Goal: Task Accomplishment & Management: Manage account settings

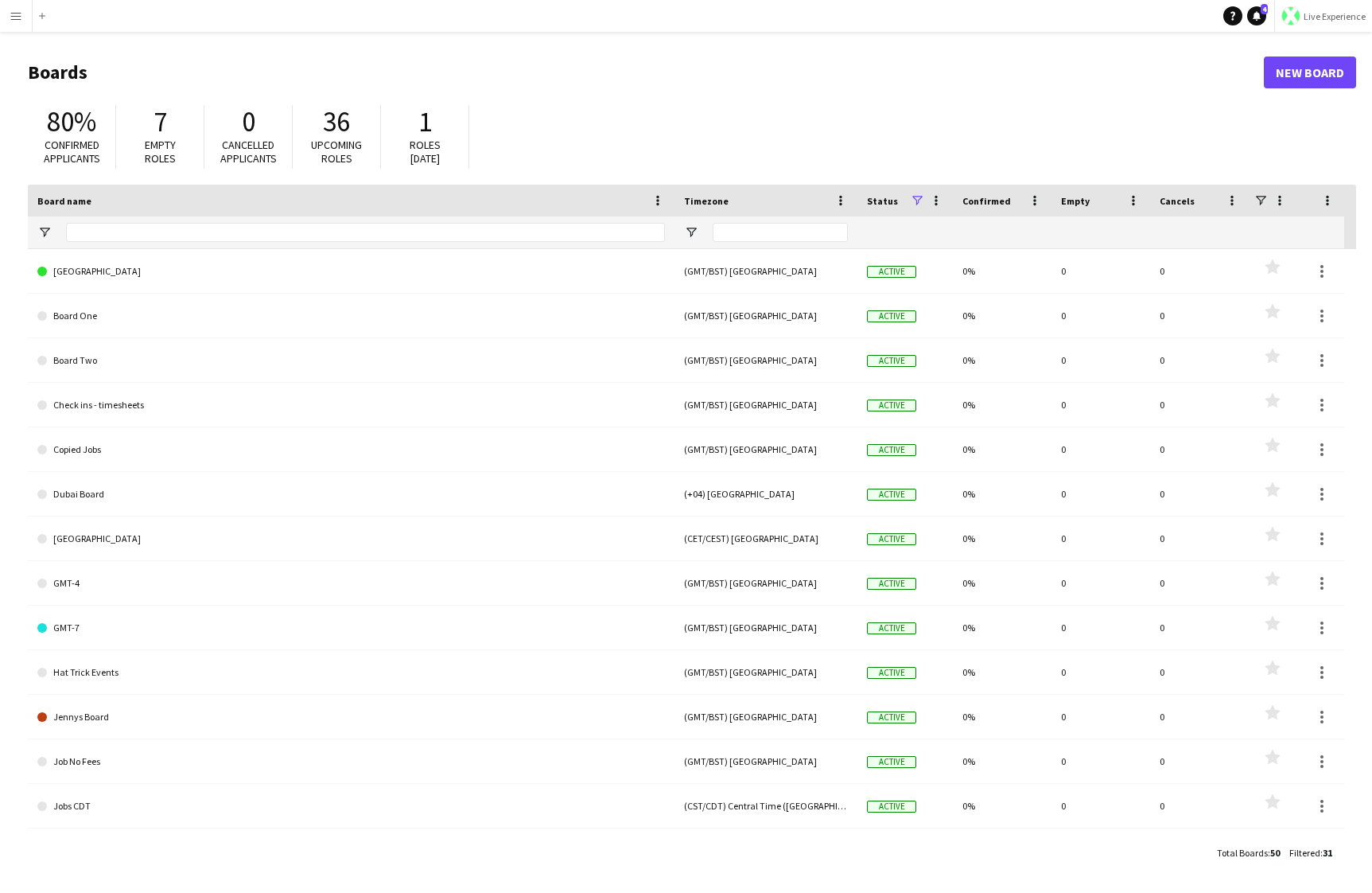
click at [1313, 14] on span "Live Experience" at bounding box center [1335, 15] width 62 height 12
click at [1291, 102] on span "Walls Productions" at bounding box center [1316, 105] width 85 height 15
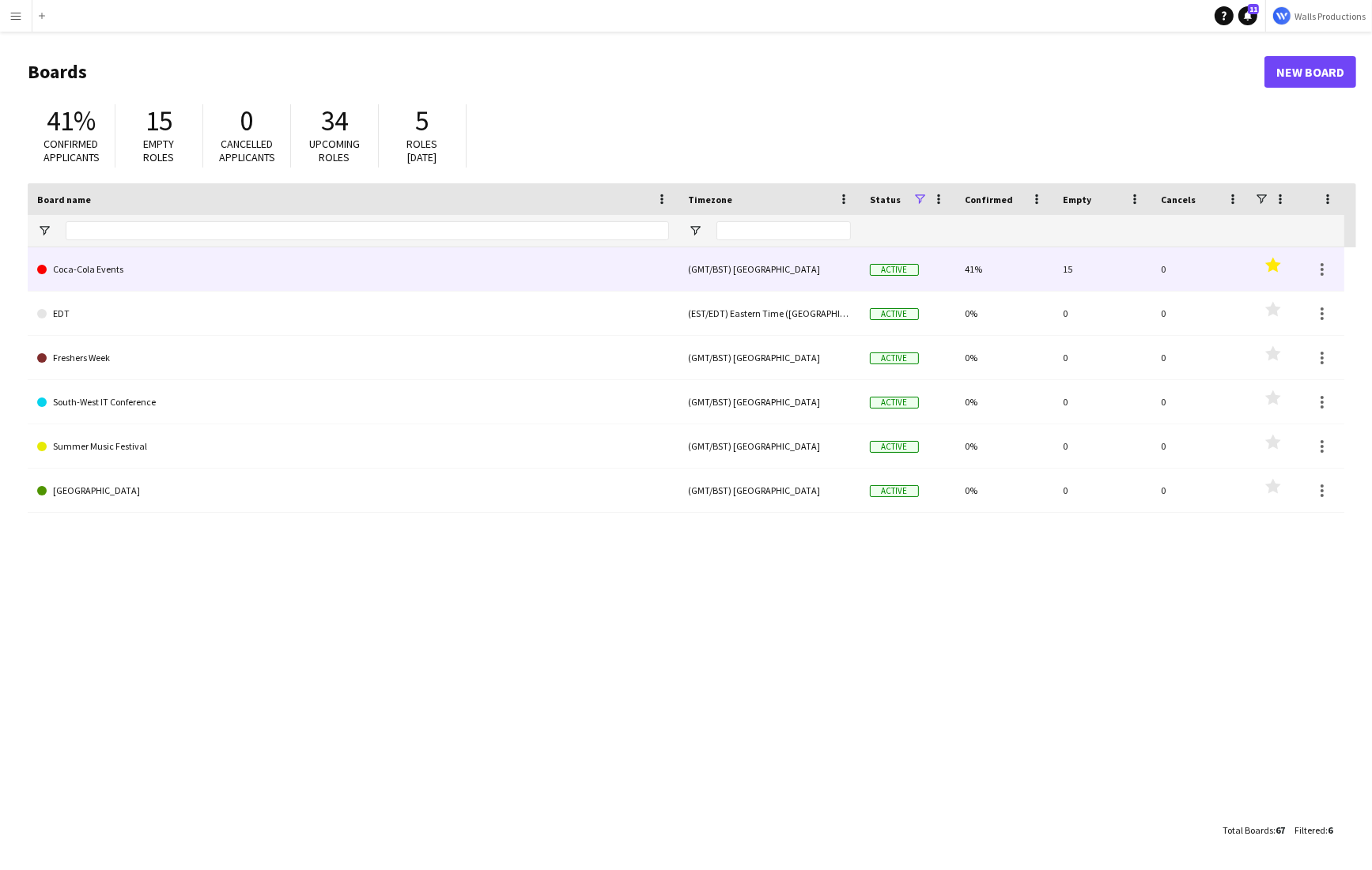
click at [187, 277] on link "Coca-Cola Events" at bounding box center [353, 269] width 632 height 44
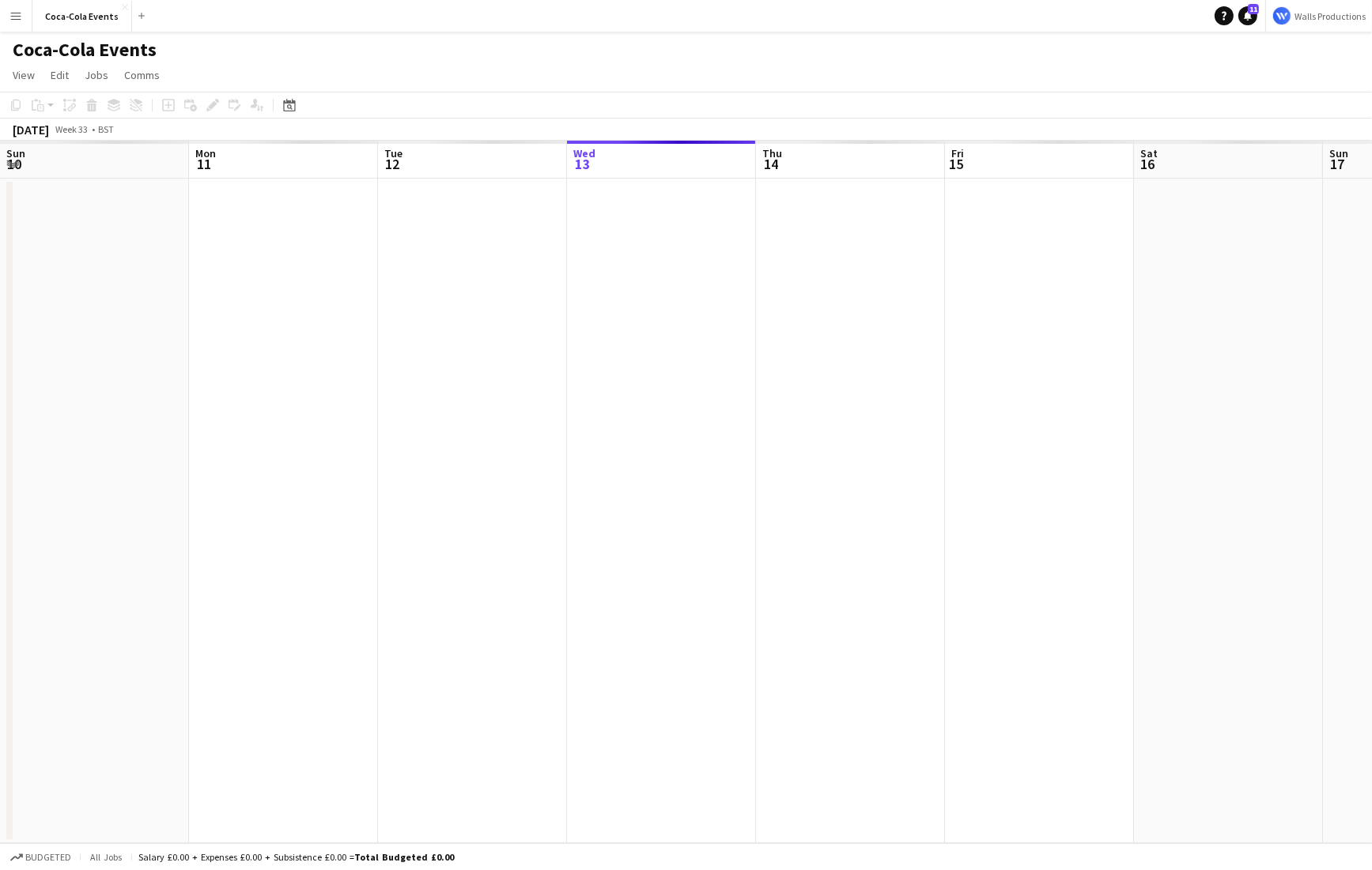
scroll to position [0, 378]
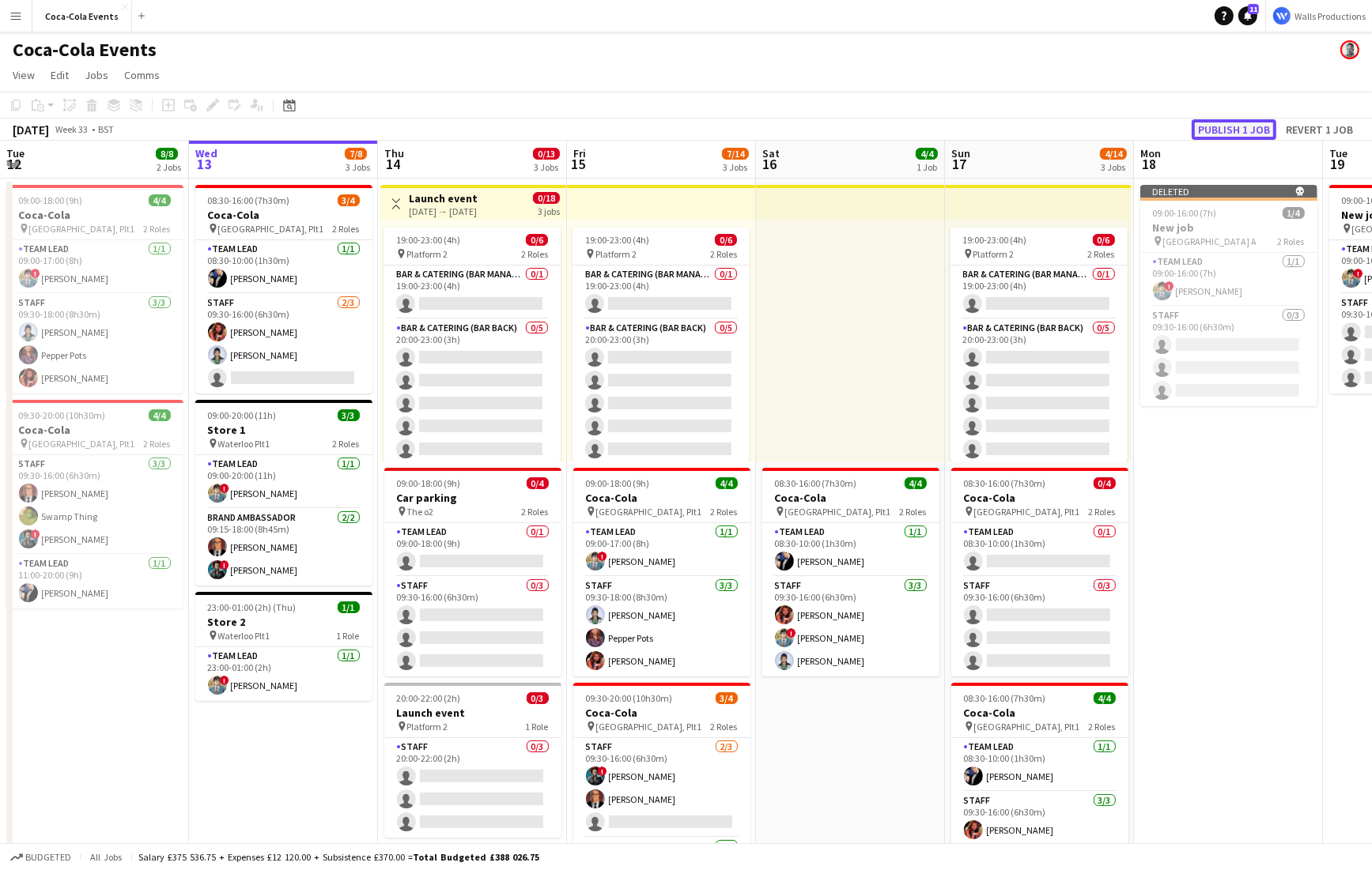
click at [1246, 120] on button "Publish 1 job" at bounding box center [1233, 129] width 84 height 21
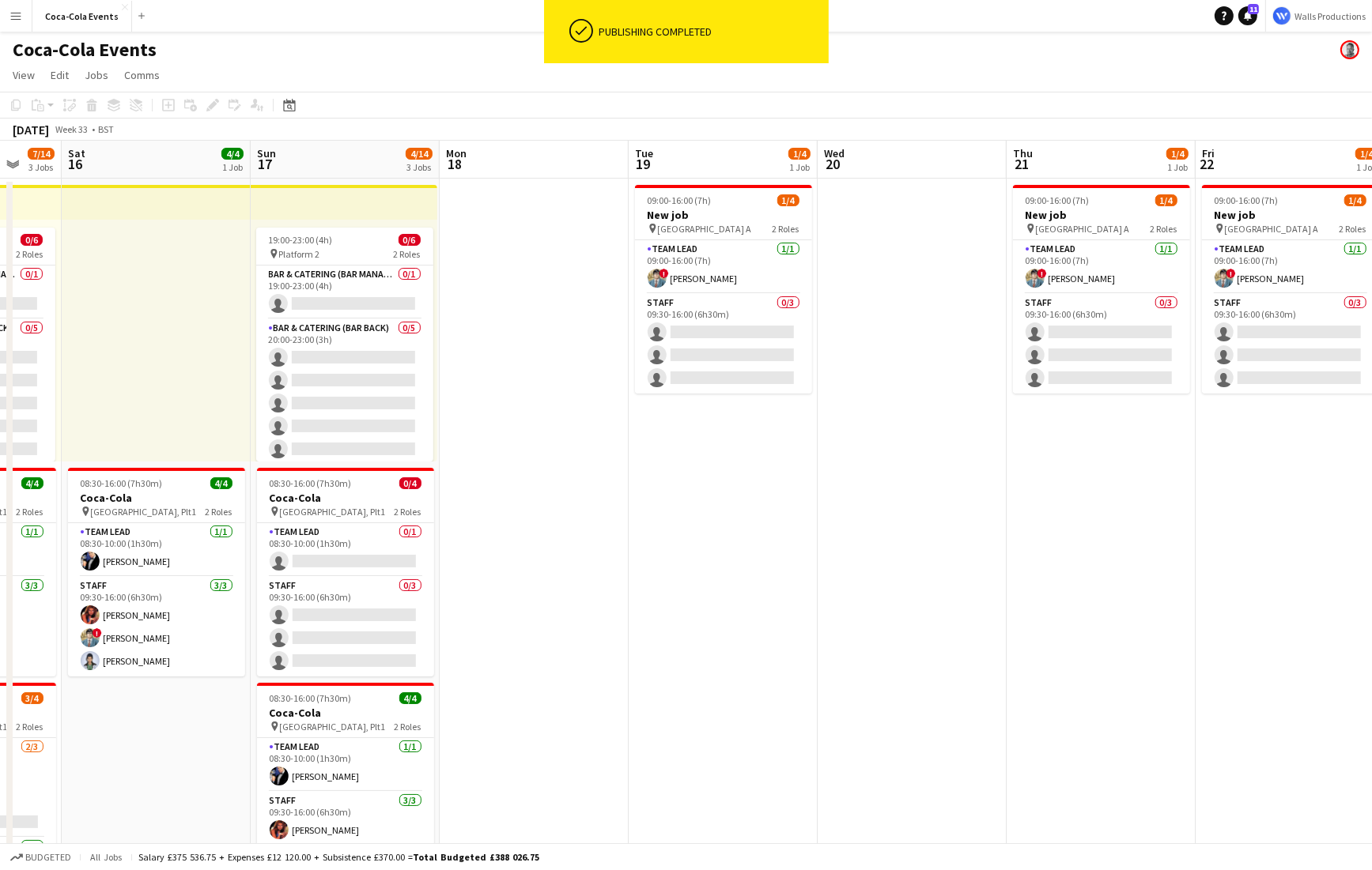
scroll to position [0, 545]
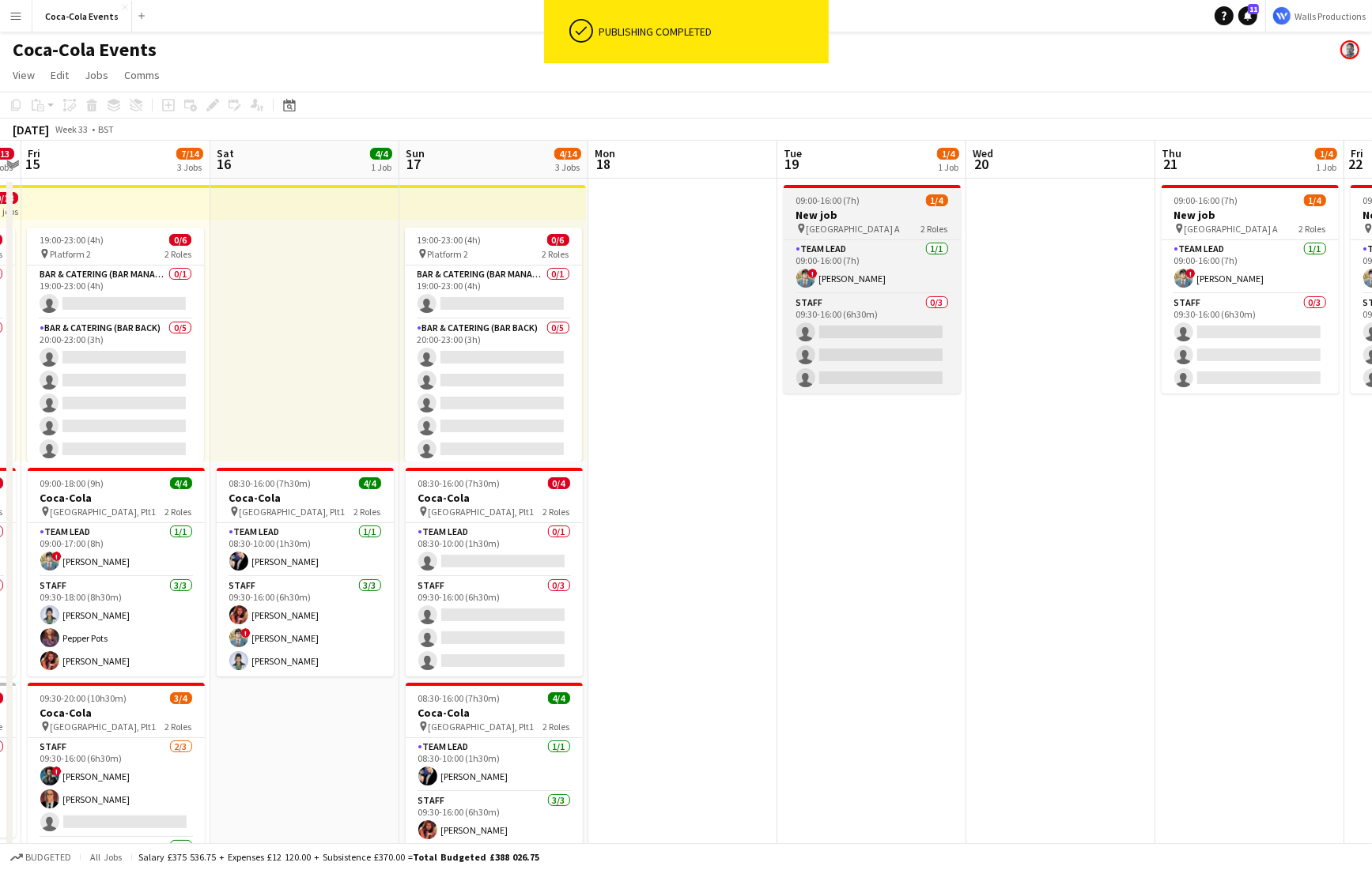
click at [801, 194] on app-job-card "09:00-16:00 (7h) 1/4 New job pin Wembley Gate A 2 Roles Team Lead [DATE] 09:00-…" at bounding box center [872, 289] width 177 height 208
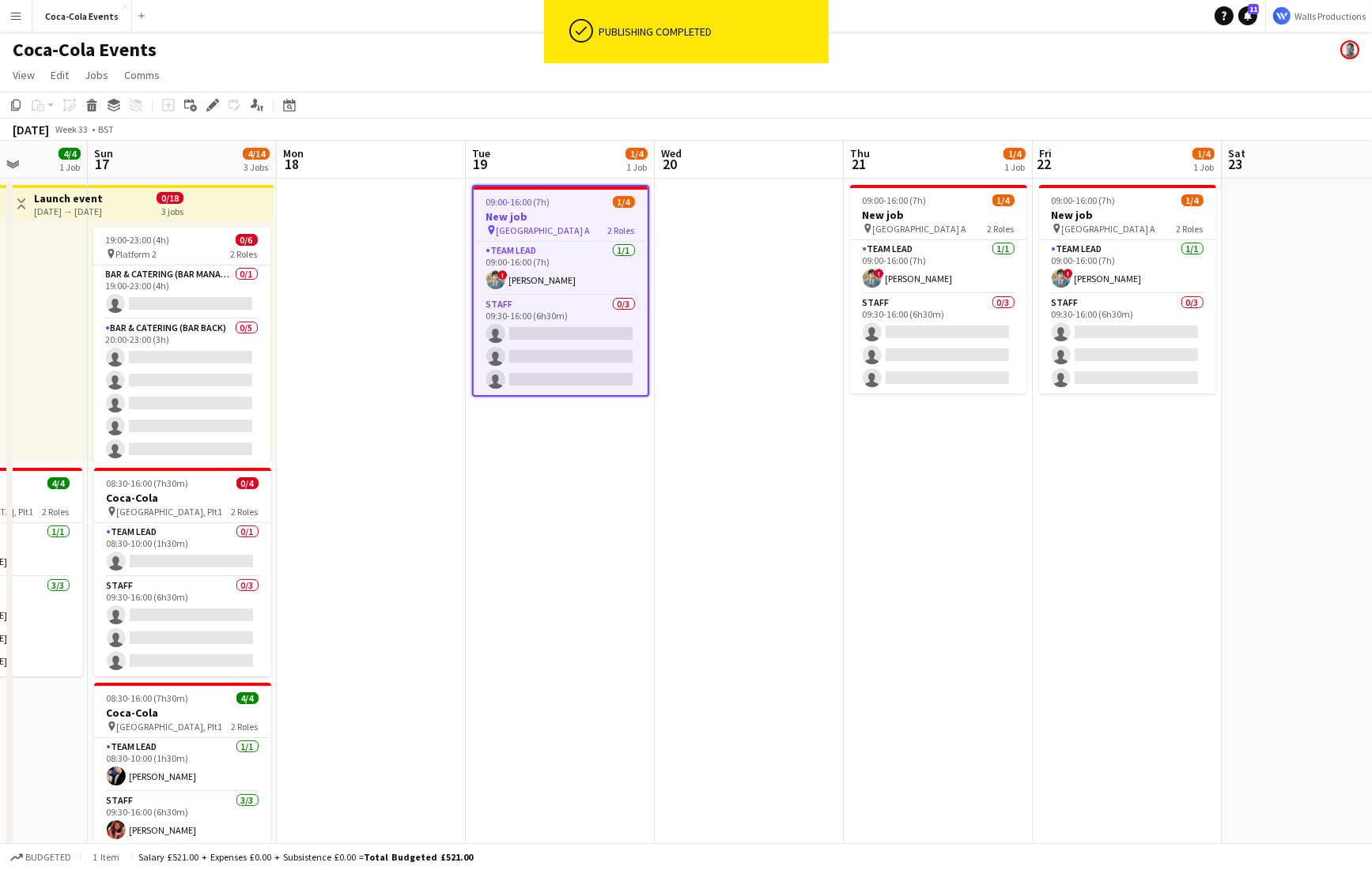
scroll to position [0, 564]
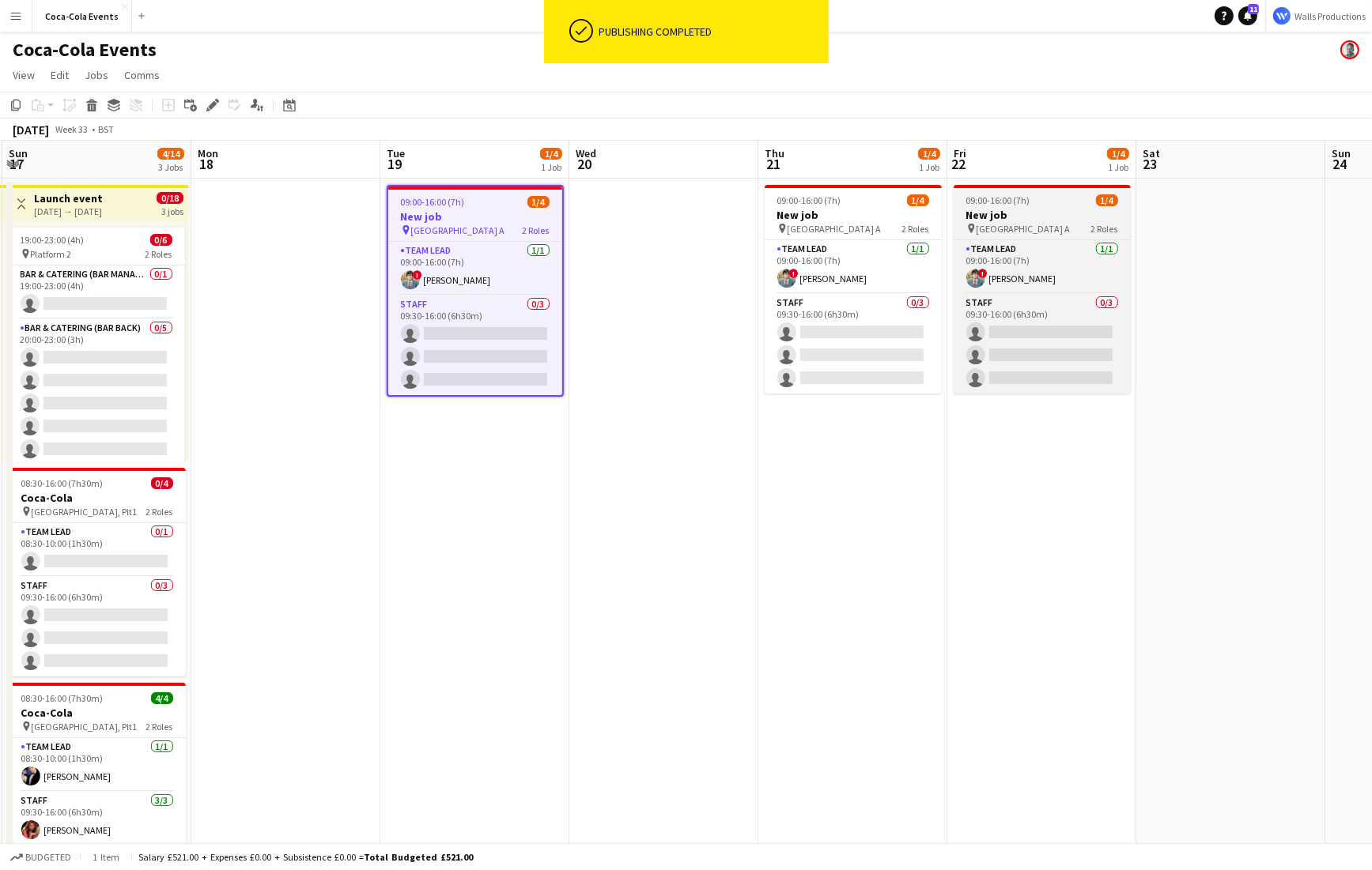
click at [1005, 223] on span "[GEOGRAPHIC_DATA] A" at bounding box center [1023, 228] width 94 height 12
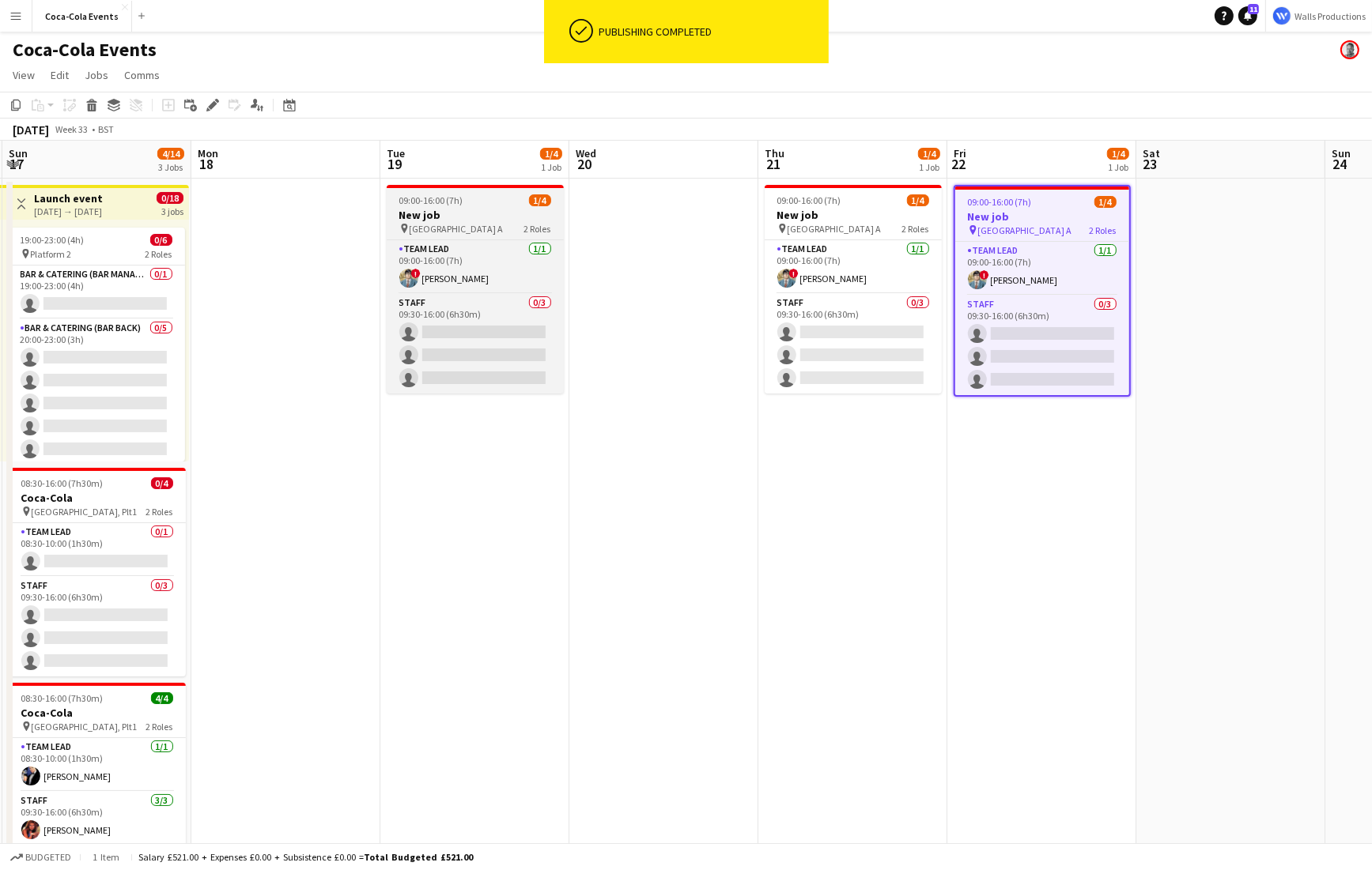
click at [435, 203] on span "09:00-16:00 (7h)" at bounding box center [431, 200] width 64 height 12
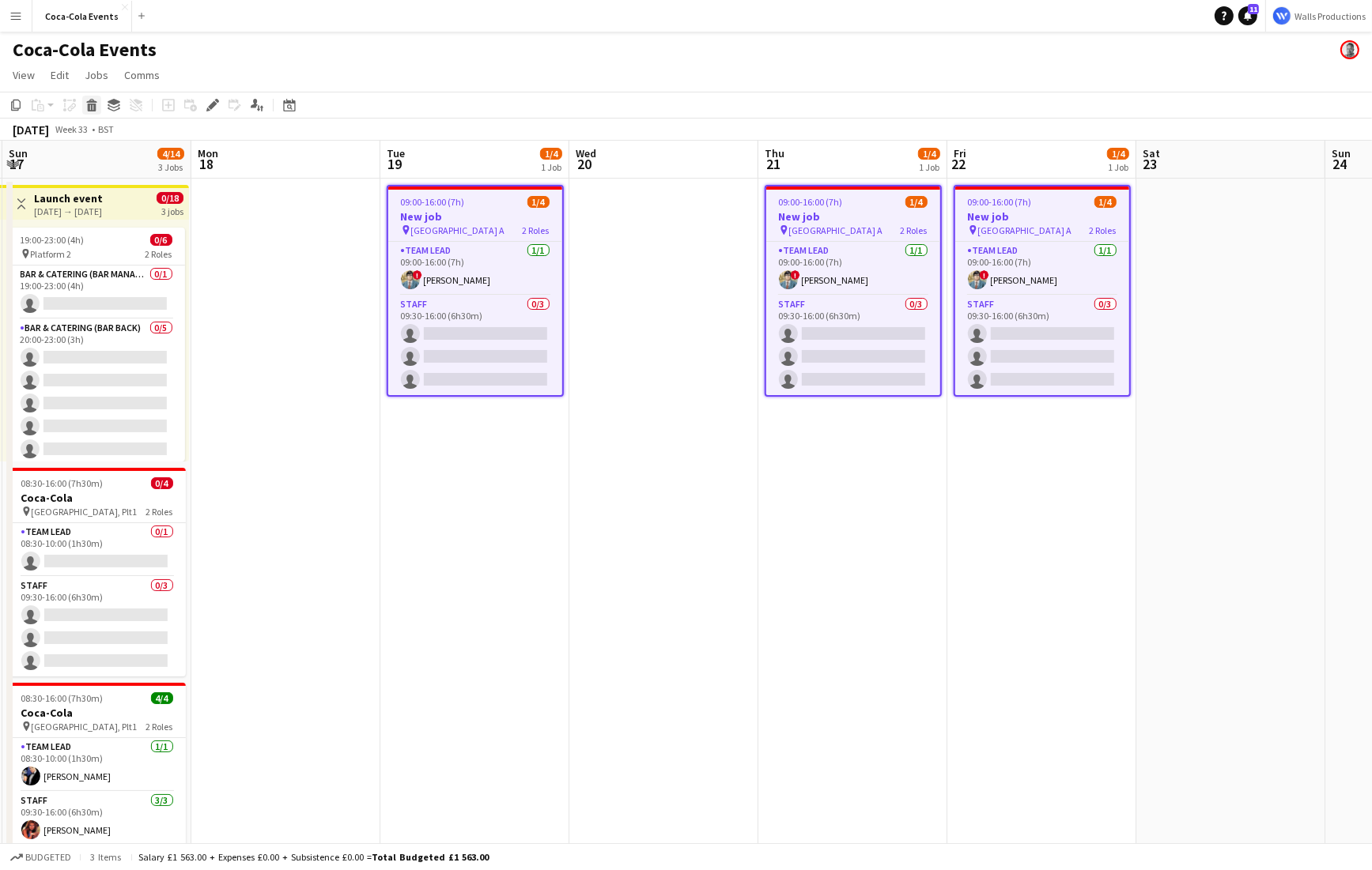
click at [91, 107] on icon at bounding box center [92, 107] width 9 height 8
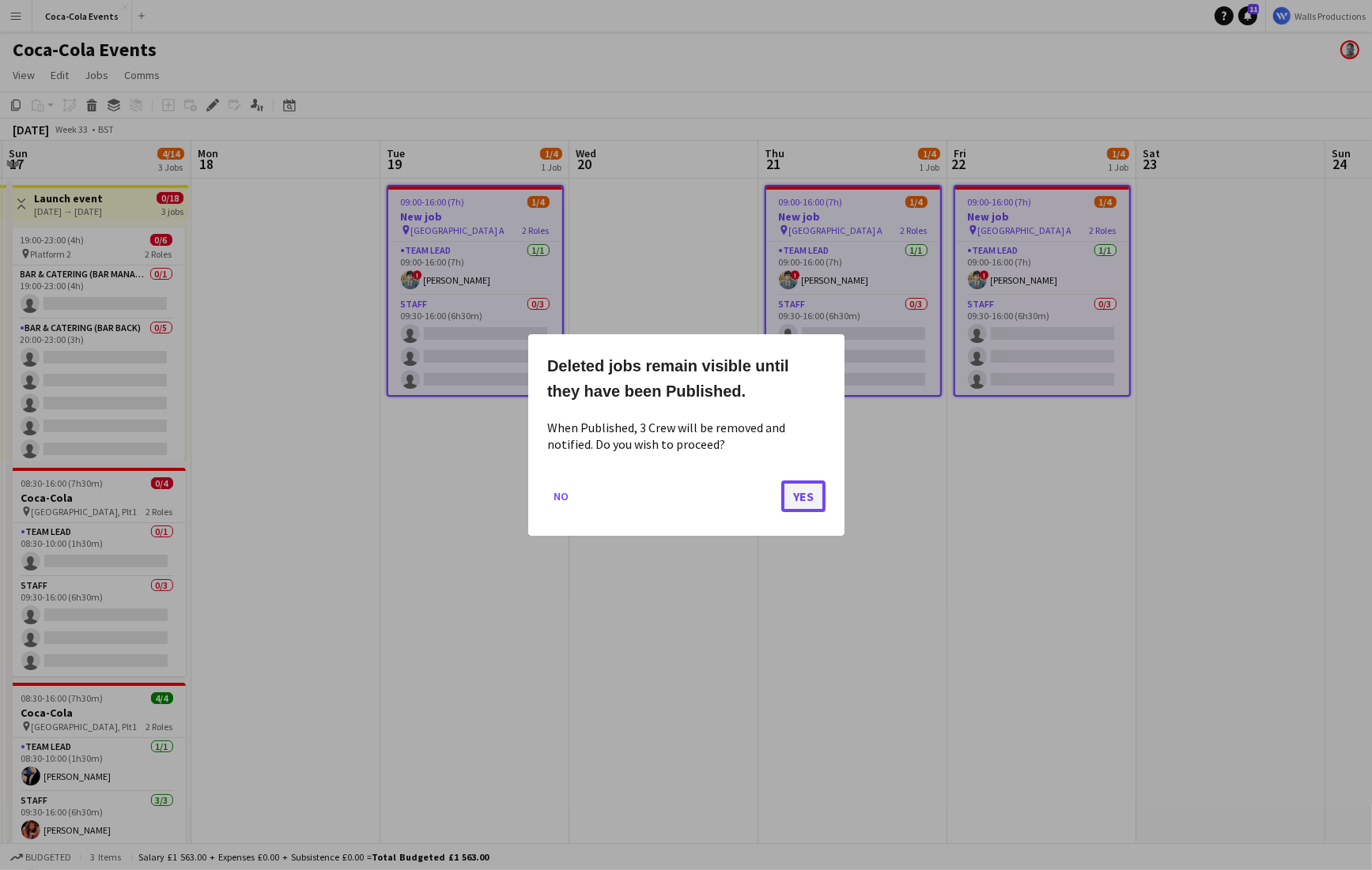
click at [803, 494] on button "Yes" at bounding box center [803, 496] width 44 height 32
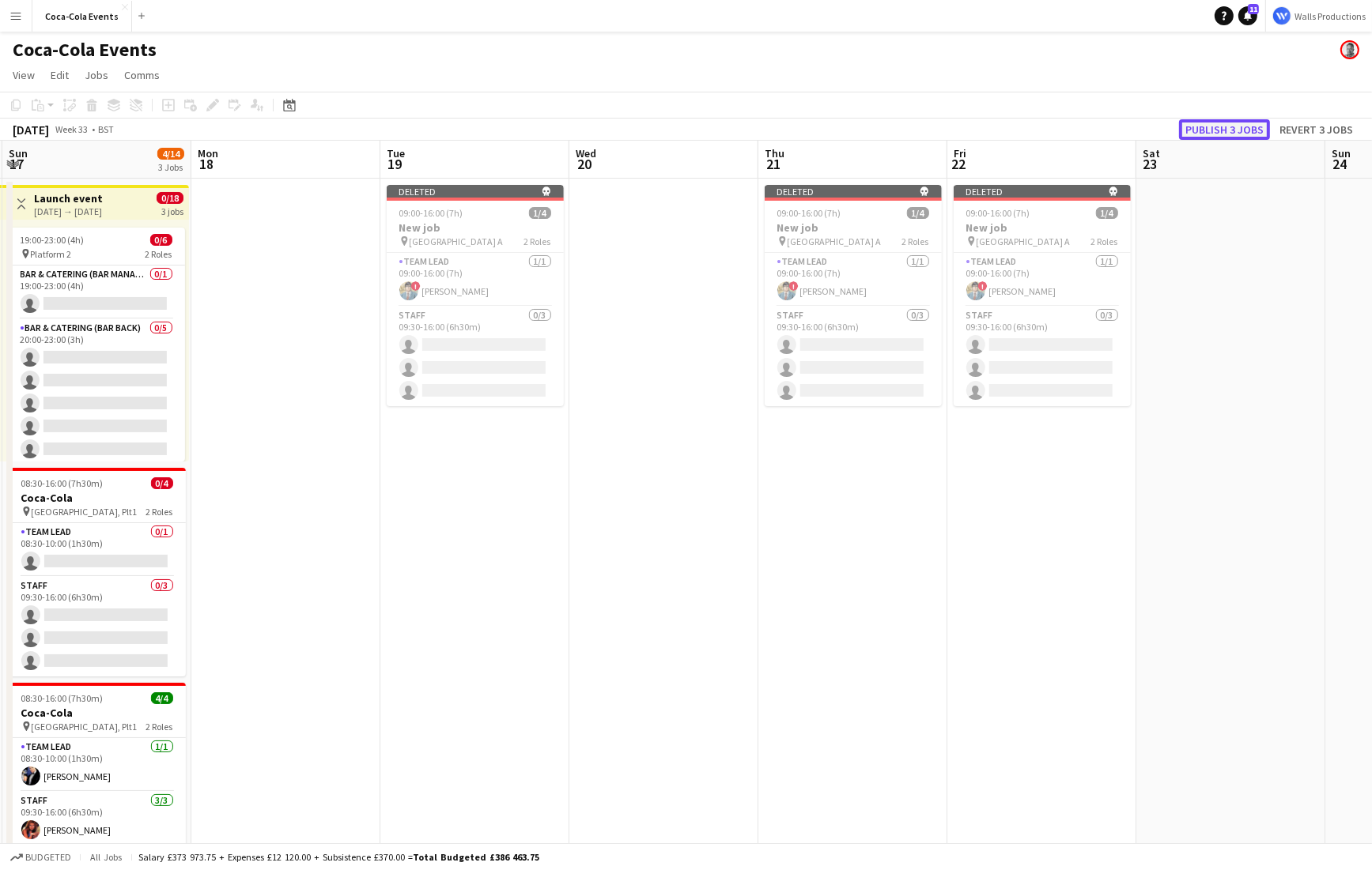
click at [1215, 129] on button "Publish 3 jobs" at bounding box center [1224, 129] width 91 height 21
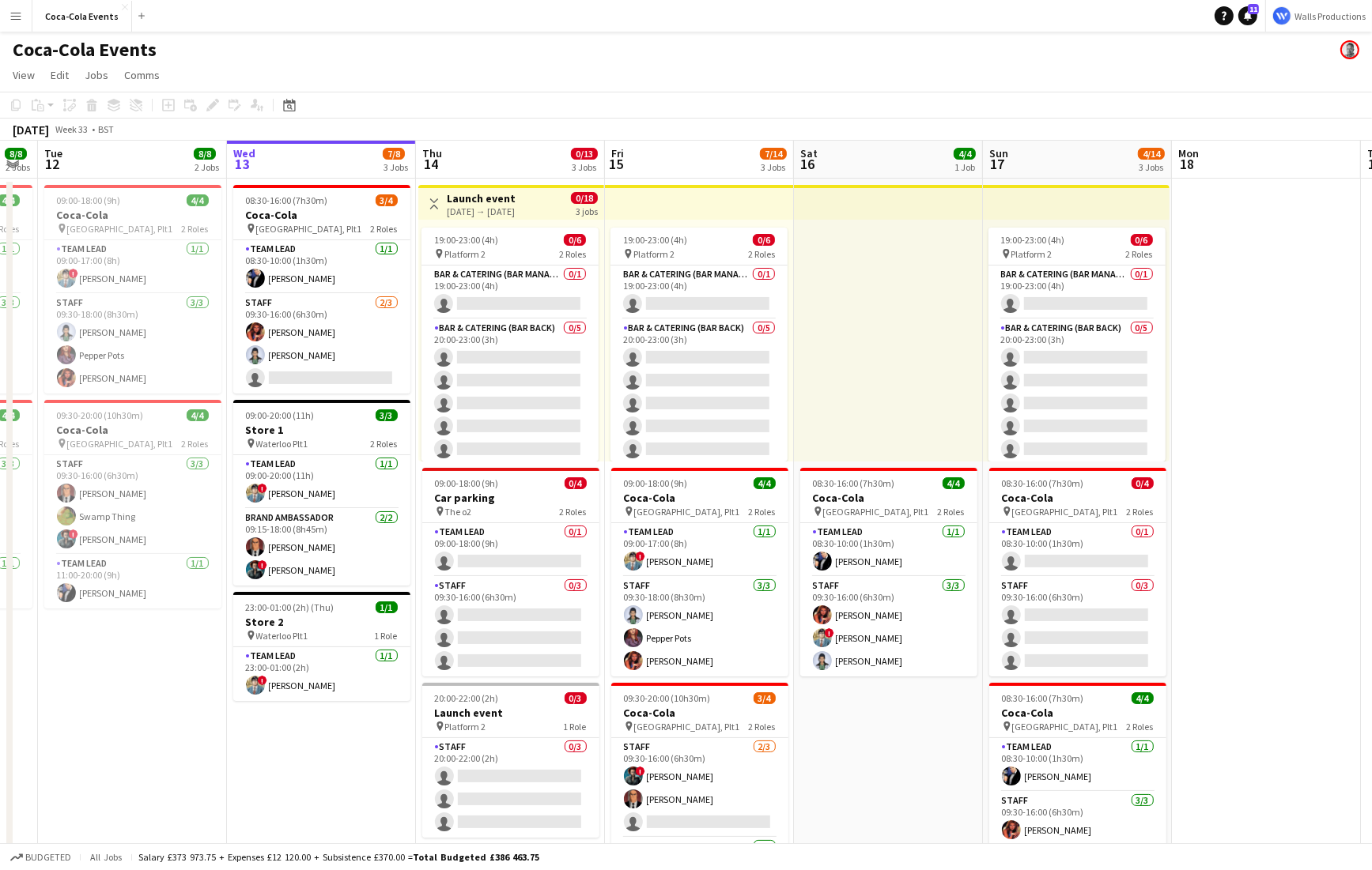
scroll to position [0, 515]
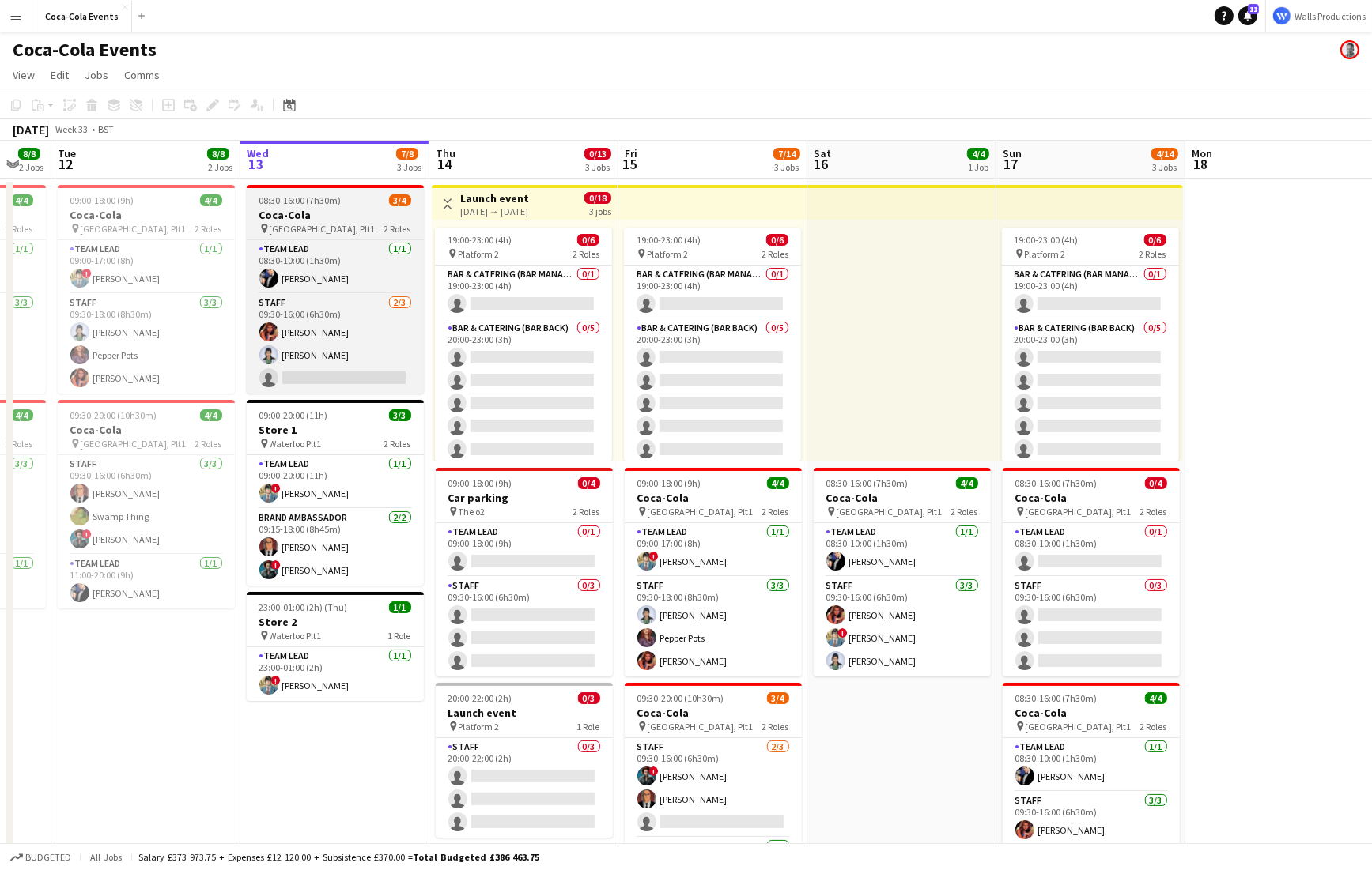
click at [302, 215] on h3 "Coca-Cola" at bounding box center [335, 215] width 177 height 14
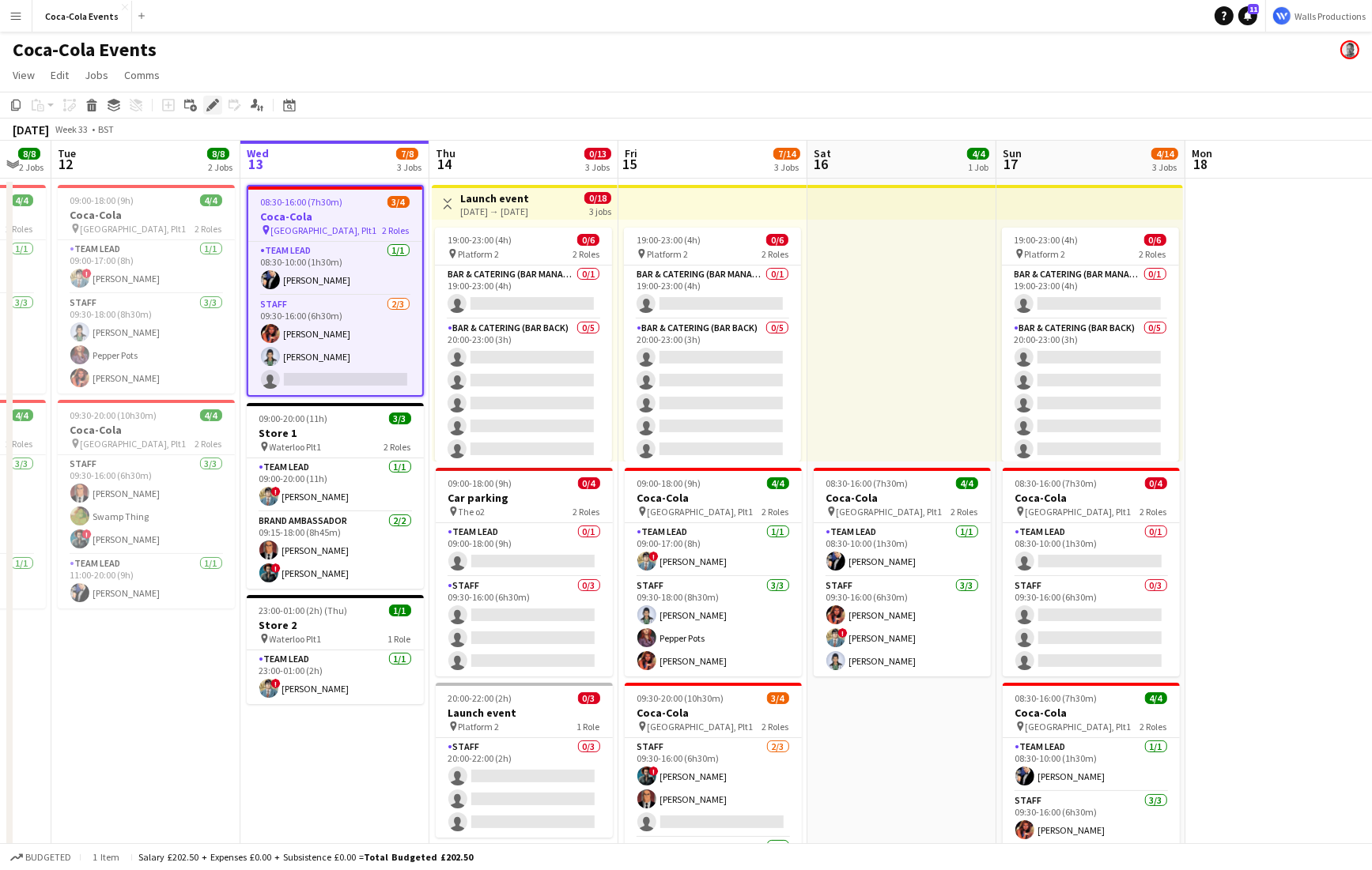
click at [221, 103] on div "Edit" at bounding box center [212, 105] width 19 height 19
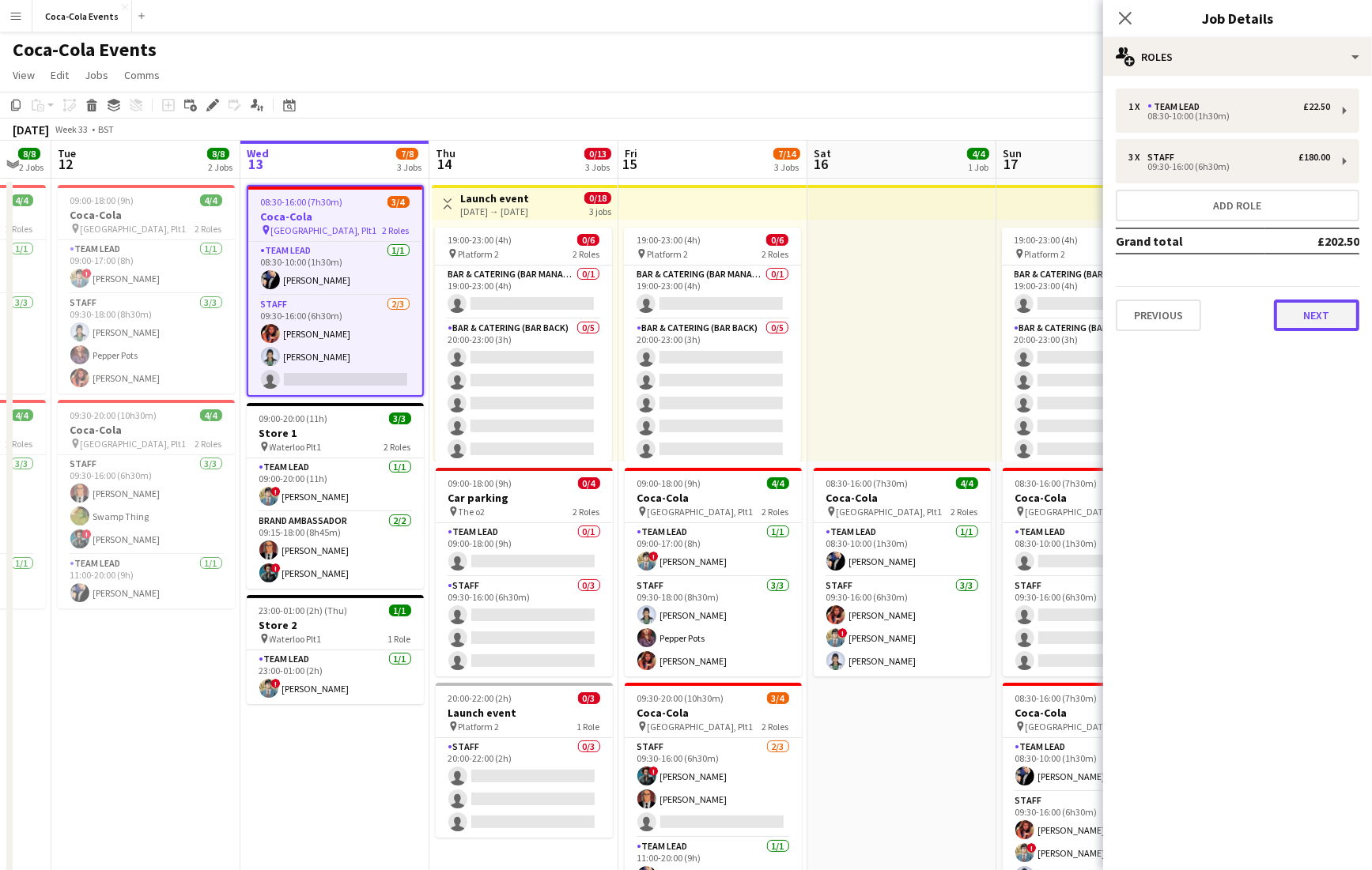
click at [1323, 307] on button "Next" at bounding box center [1316, 315] width 85 height 32
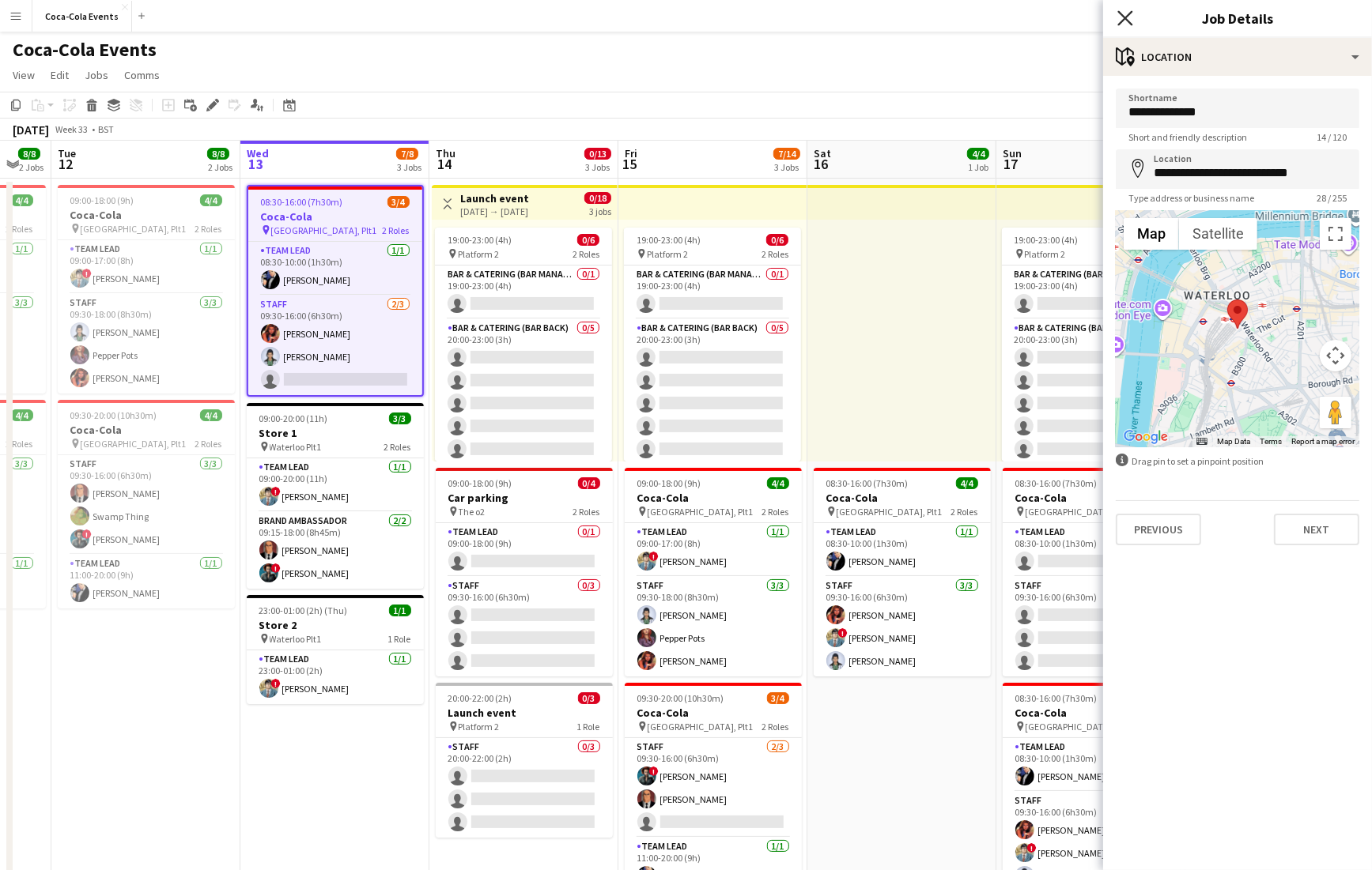
click at [1128, 21] on icon at bounding box center [1125, 17] width 15 height 15
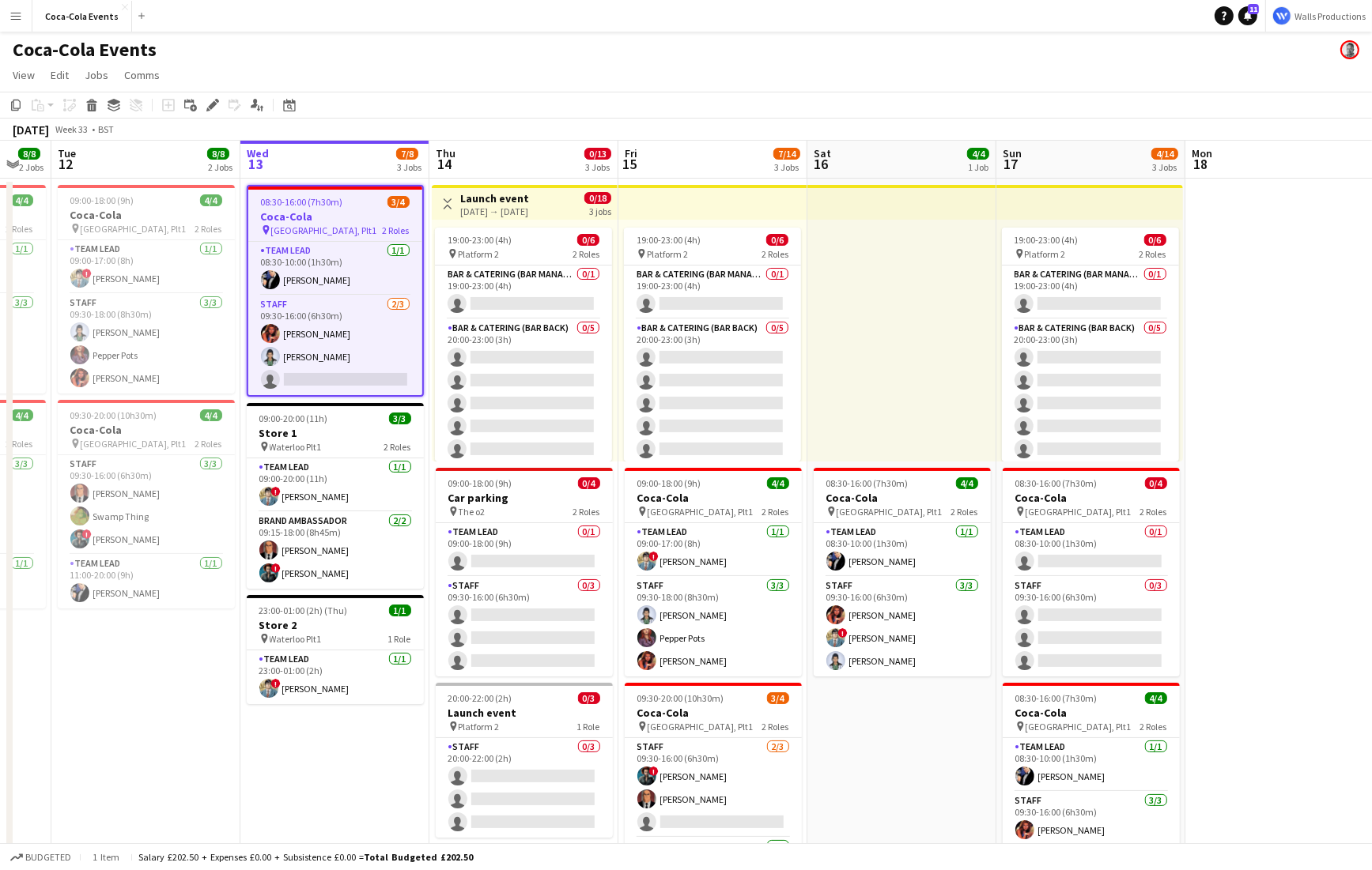
click at [222, 651] on app-date-cell "09:00-18:00 (9h) 4/4 Coca-Cola pin Waterloo, Plt1 2 Roles Team Lead [DATE] 09:0…" at bounding box center [146, 551] width 189 height 747
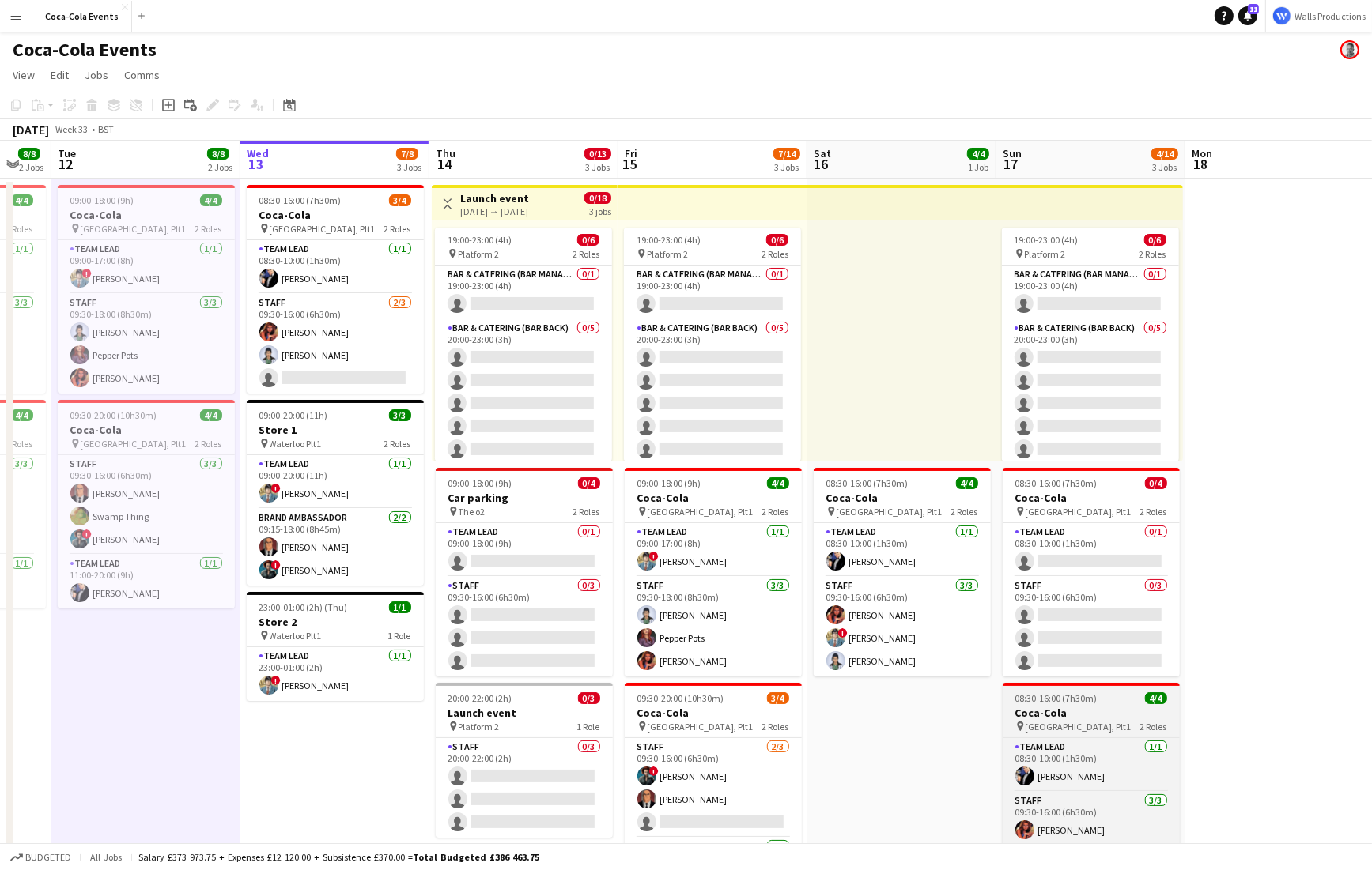
click at [1079, 712] on h3 "Coca-Cola" at bounding box center [1091, 713] width 177 height 14
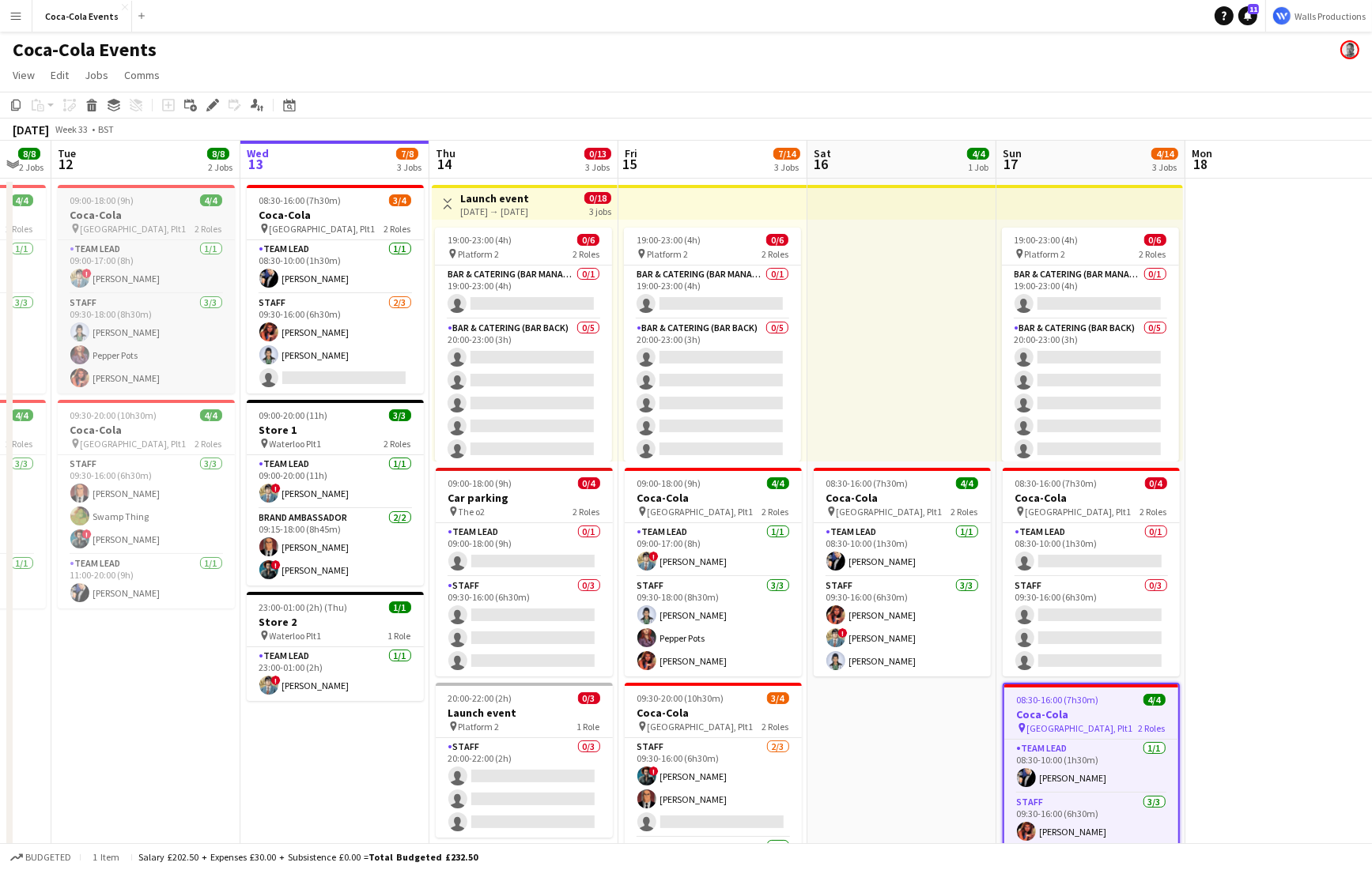
scroll to position [0, 516]
click at [159, 214] on h3 "Coca-Cola" at bounding box center [146, 215] width 177 height 14
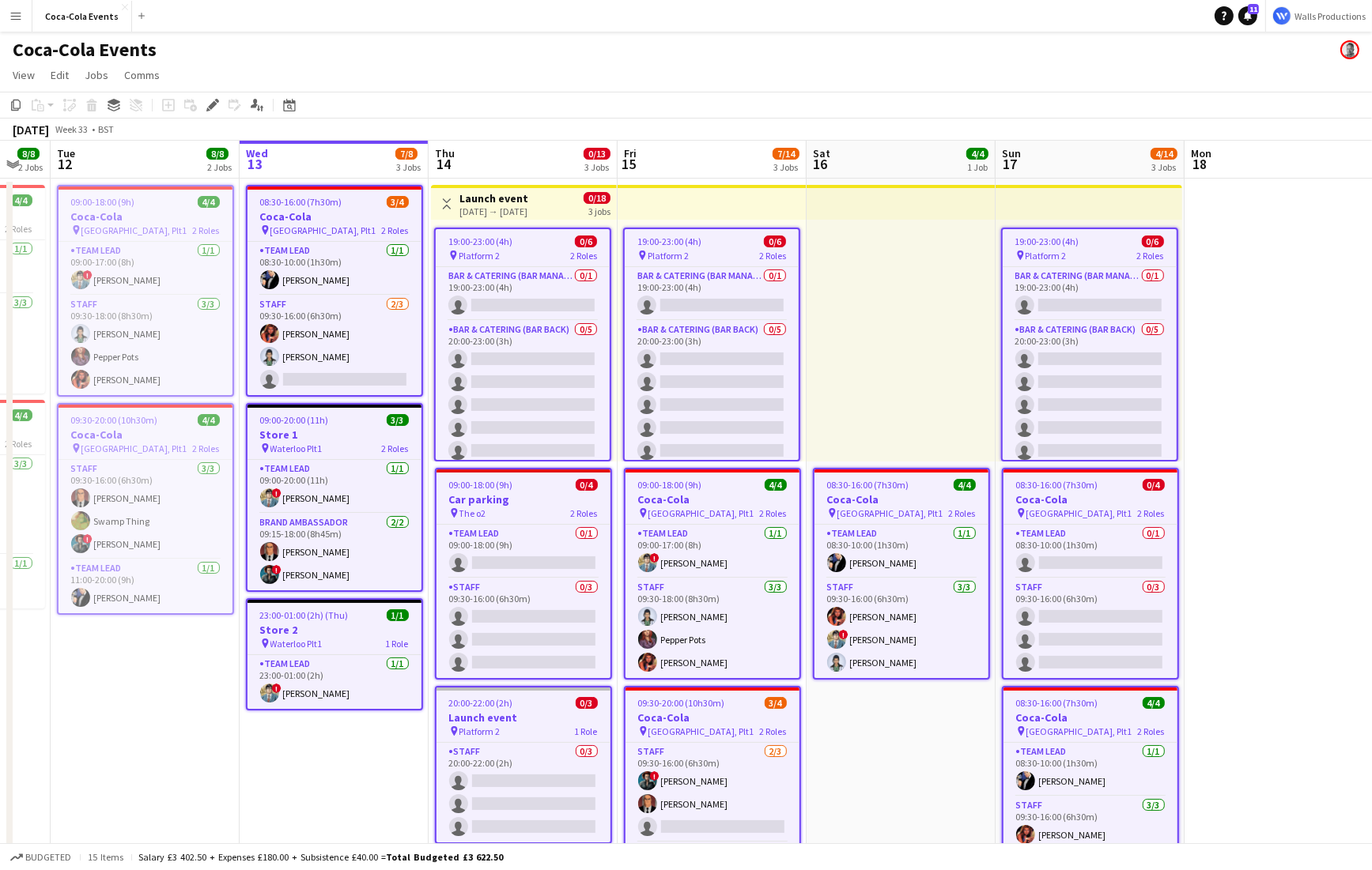
click at [321, 204] on span "08:30-16:00 (7h30m)" at bounding box center [301, 202] width 82 height 12
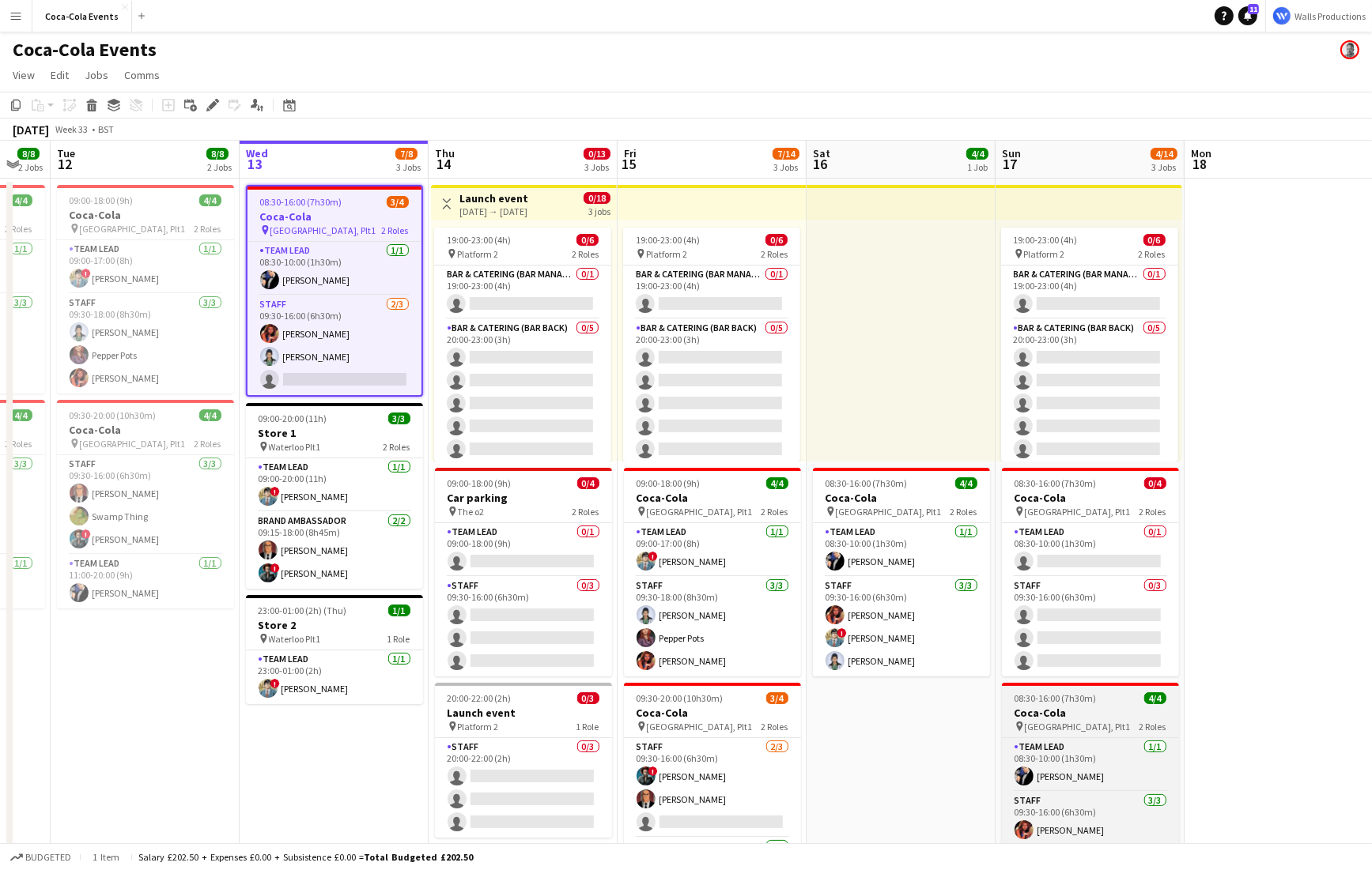
click at [1130, 719] on h3 "Coca-Cola" at bounding box center [1090, 713] width 177 height 14
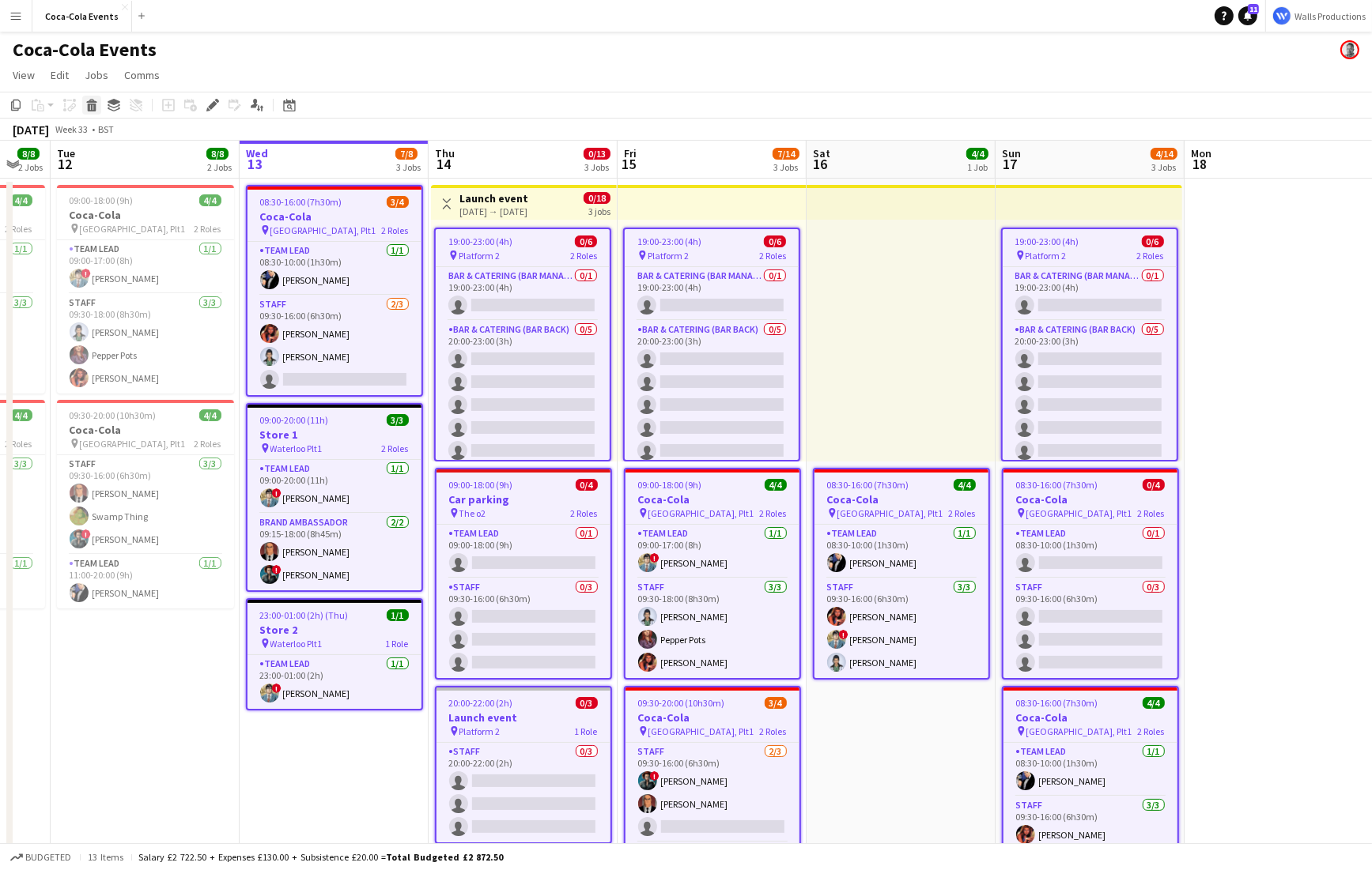
click at [93, 110] on icon at bounding box center [92, 107] width 9 height 8
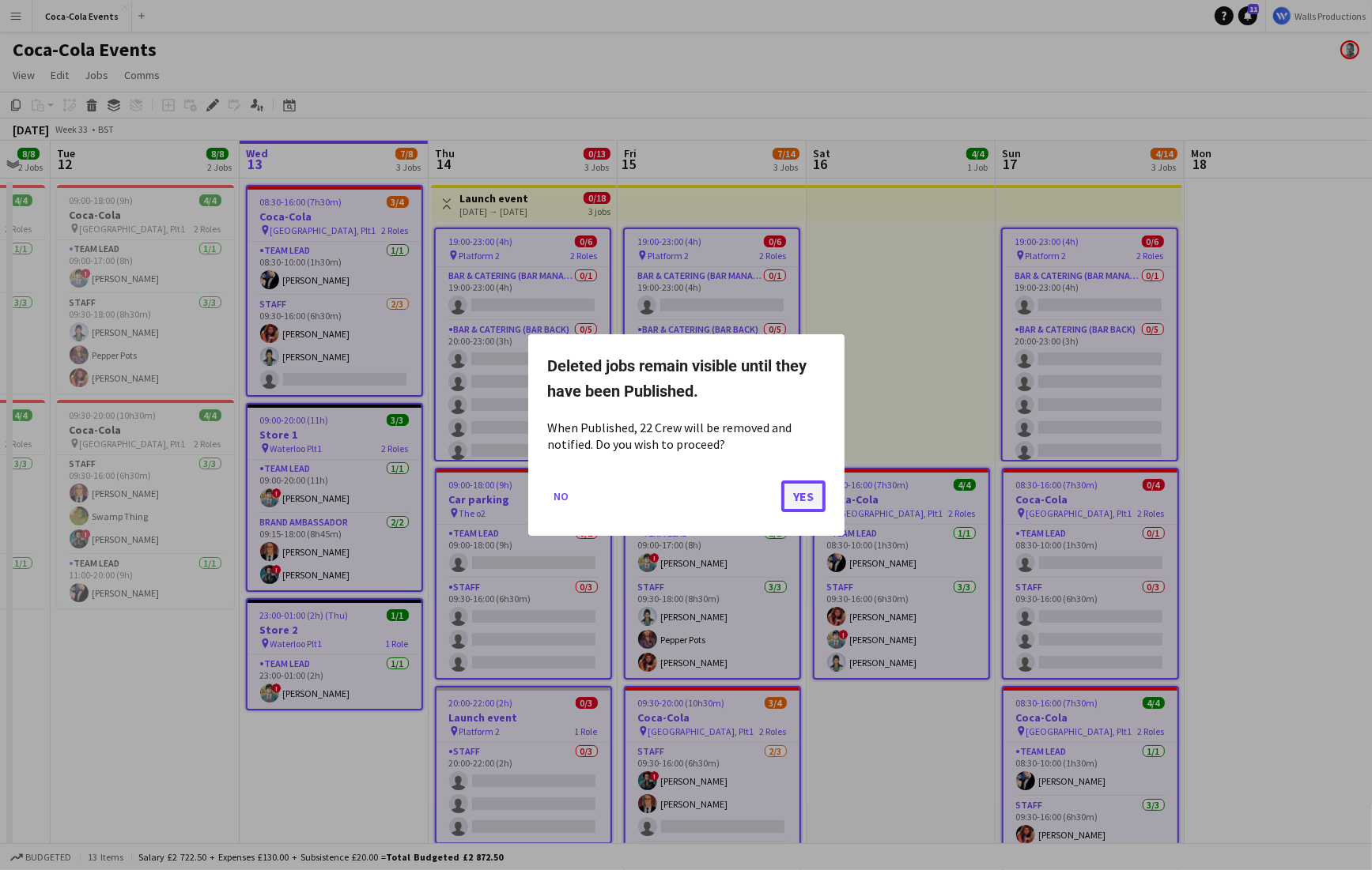
click at [818, 492] on button "Yes" at bounding box center [803, 496] width 44 height 32
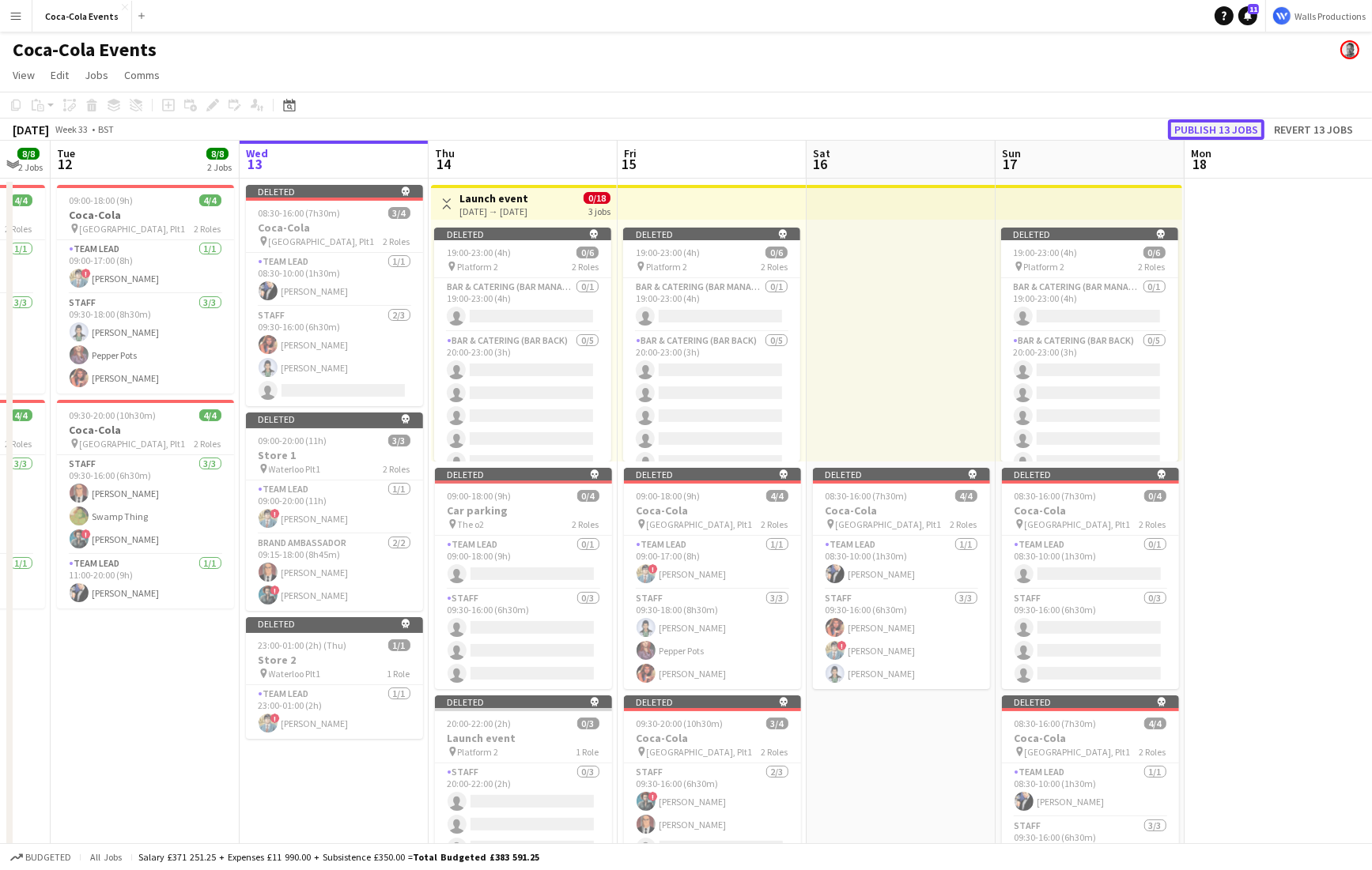
click at [1210, 128] on button "Publish 13 jobs" at bounding box center [1215, 129] width 97 height 21
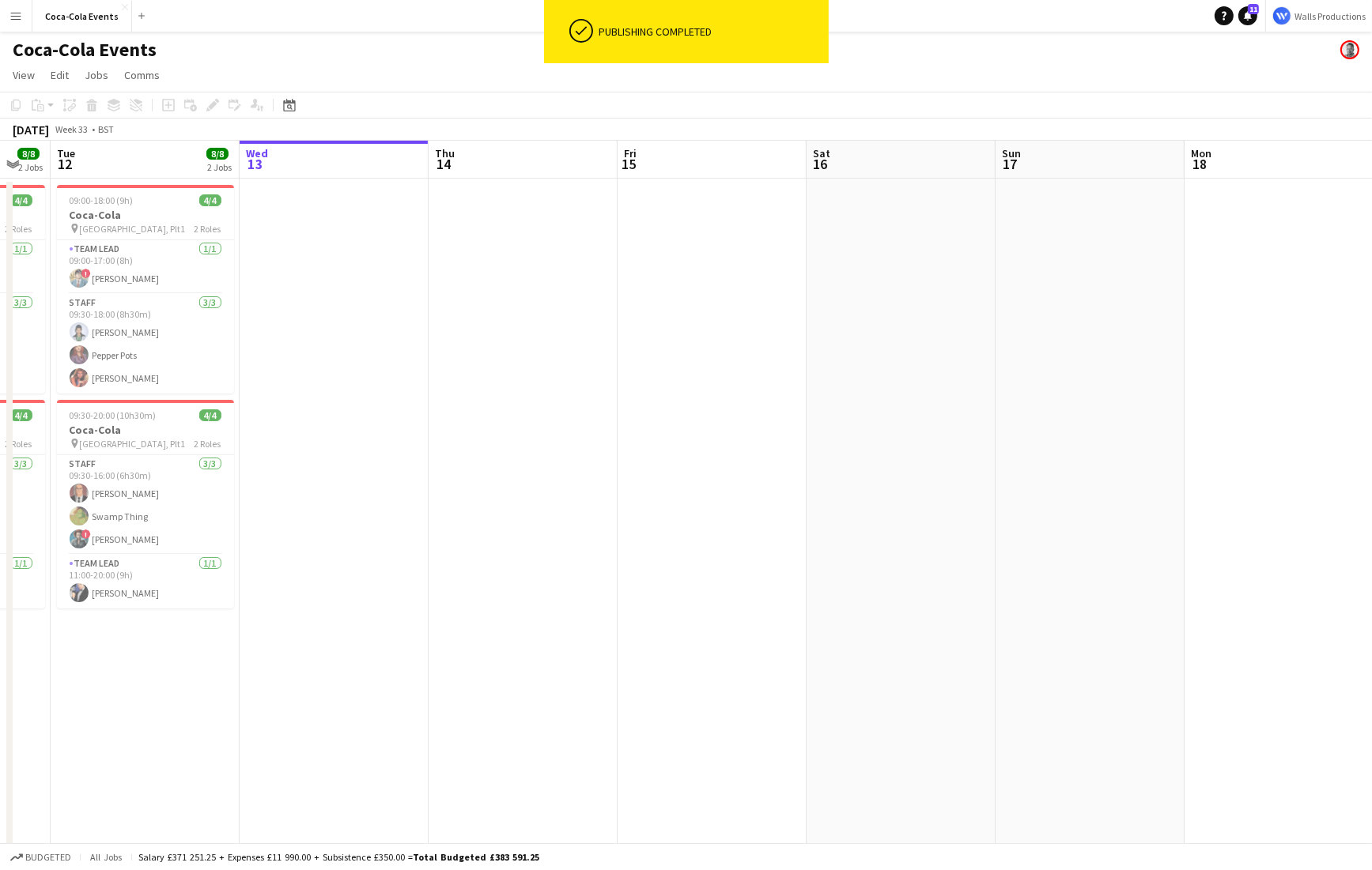
click at [351, 310] on app-date-cell at bounding box center [334, 551] width 189 height 747
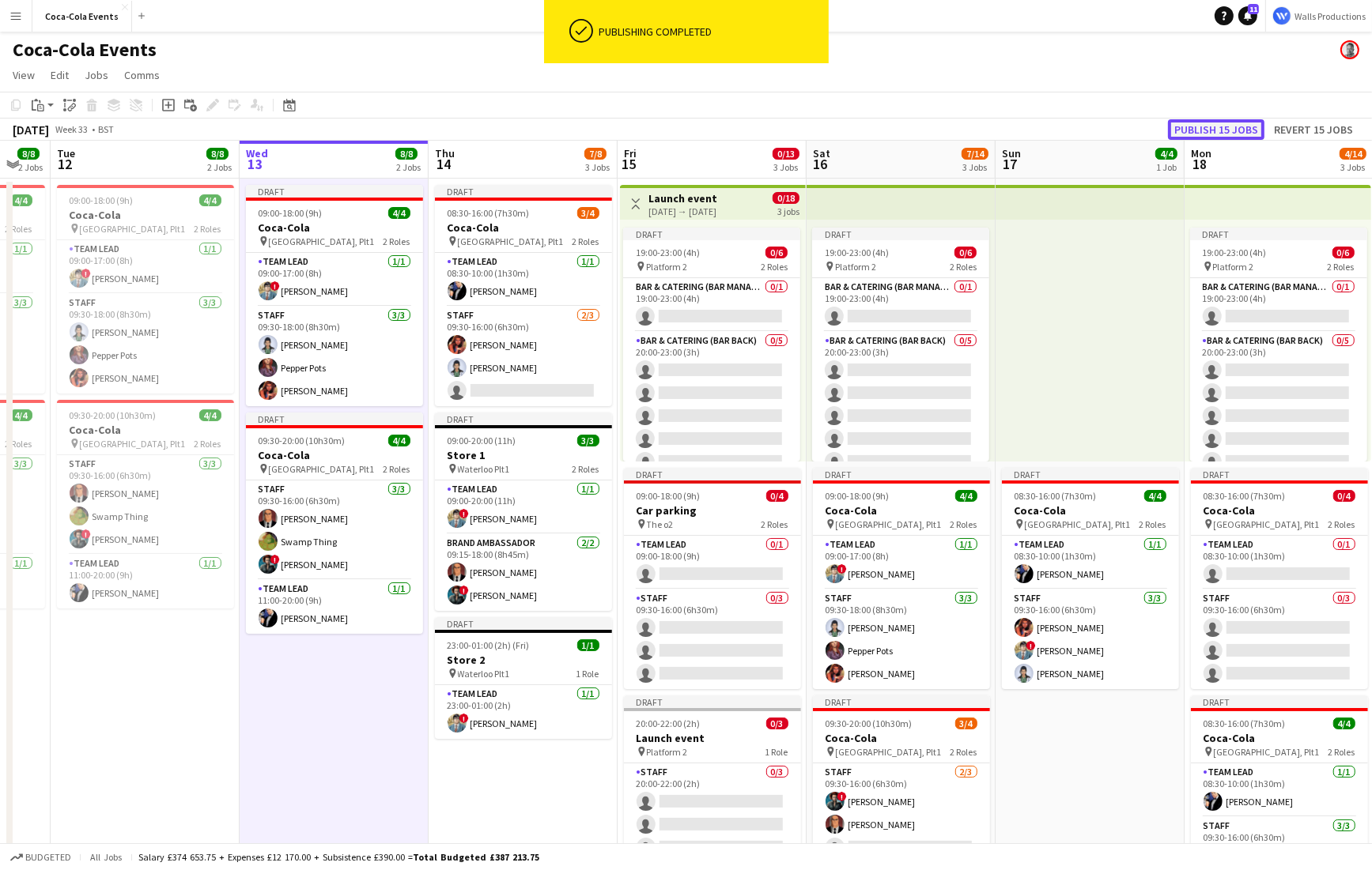
click at [1226, 126] on button "Publish 15 jobs" at bounding box center [1215, 129] width 97 height 21
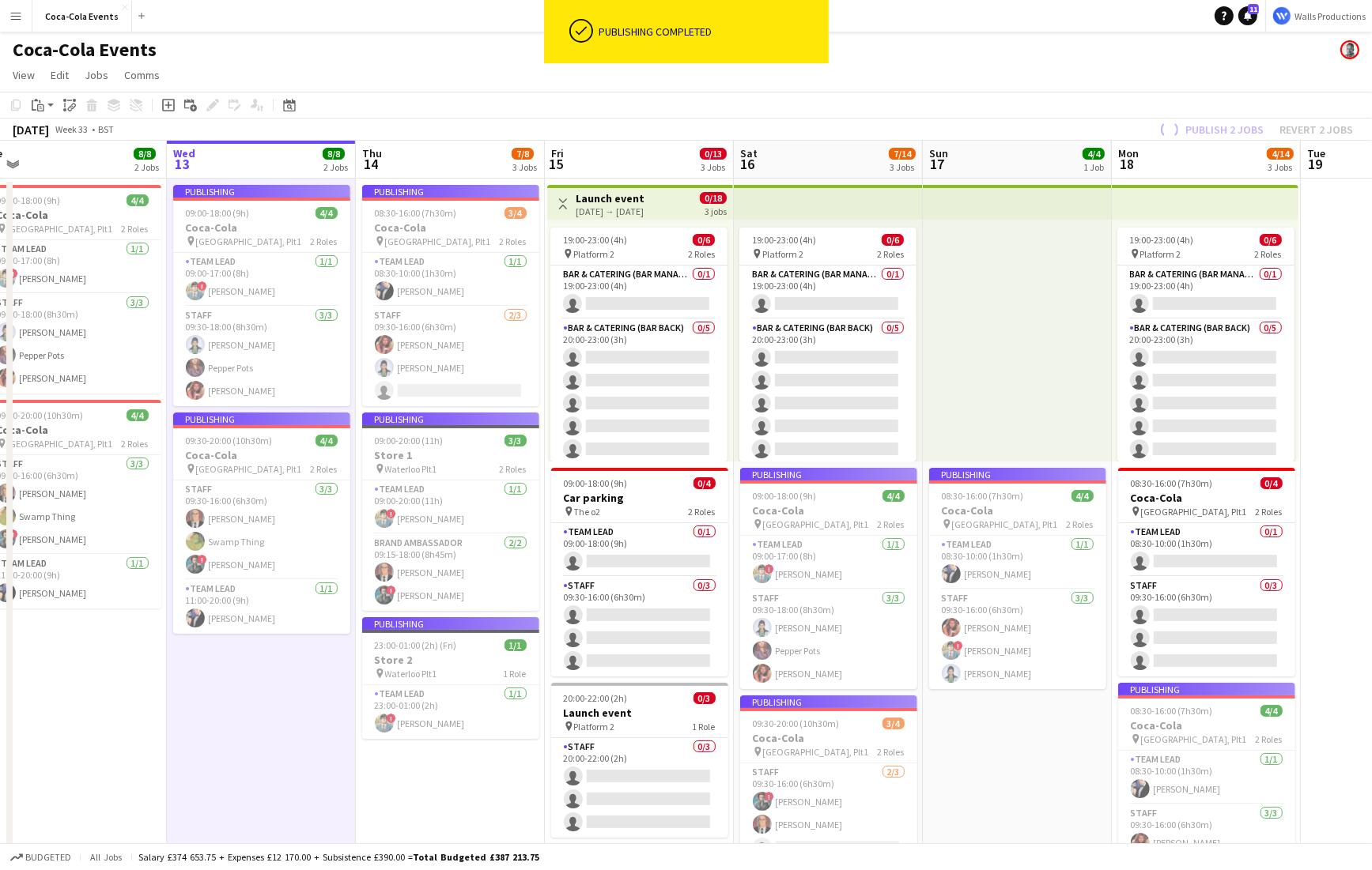
scroll to position [0, 590]
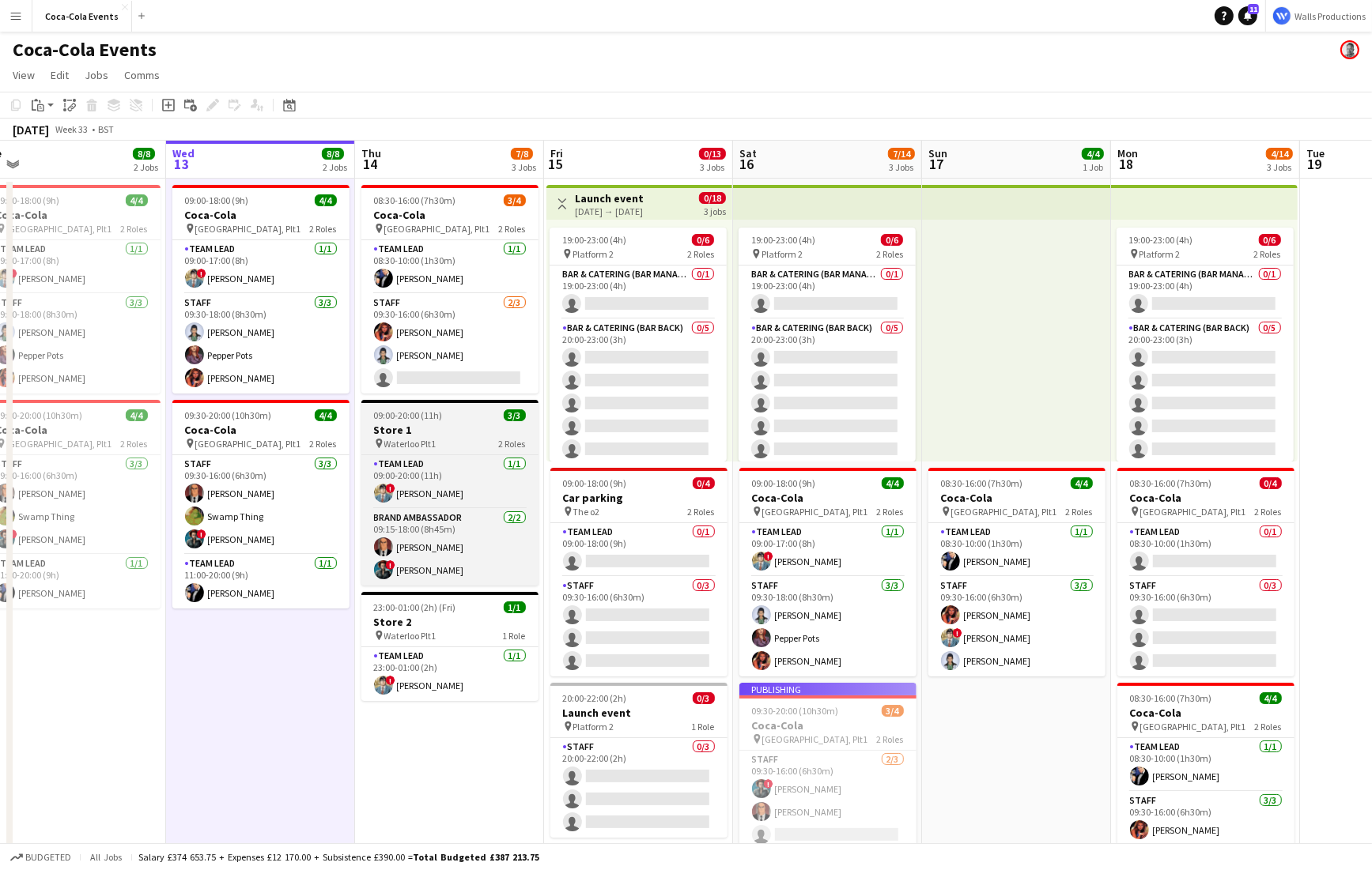
click at [433, 440] on span "Waterloo Plt1" at bounding box center [410, 444] width 53 height 12
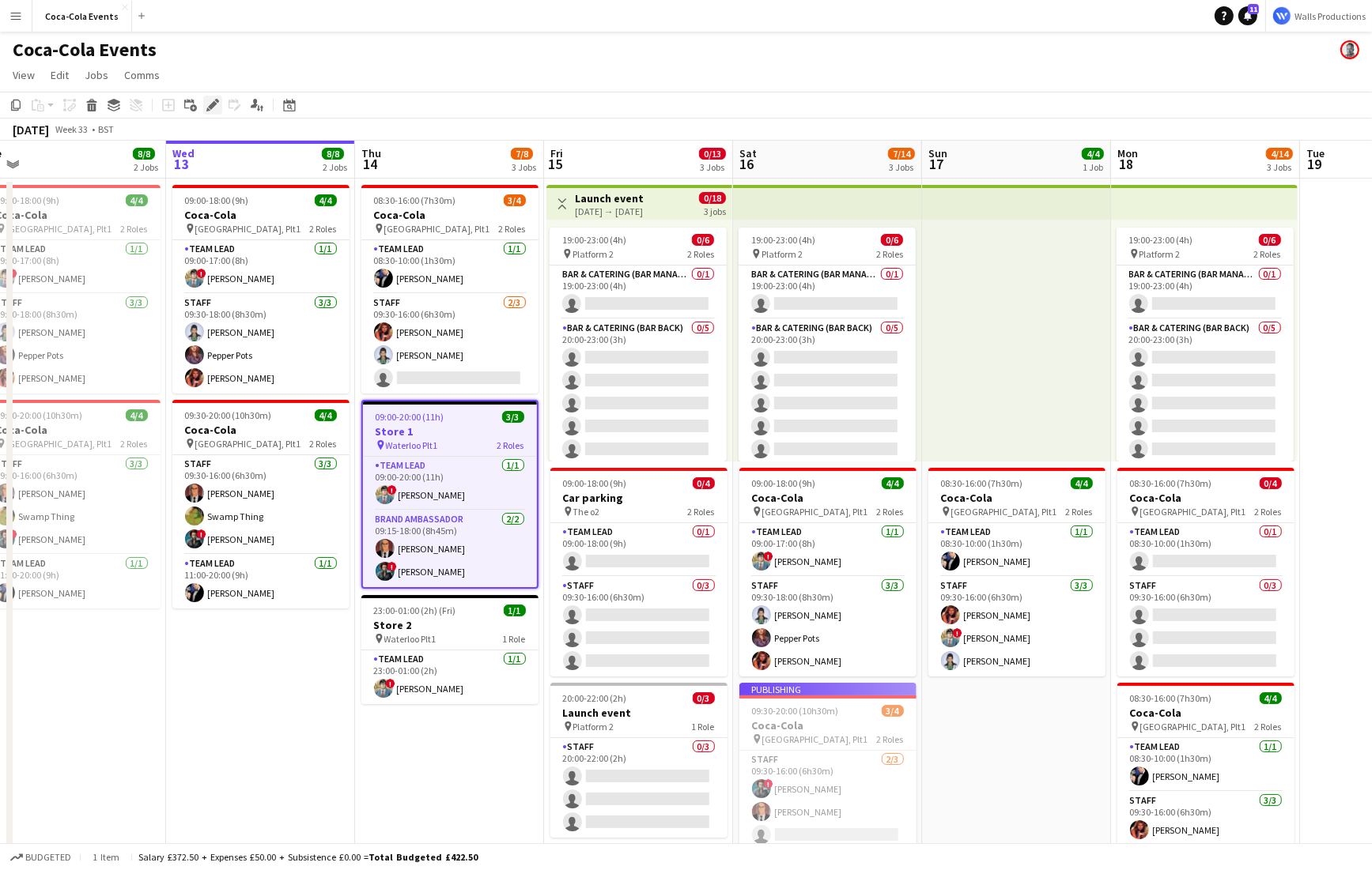
click at [211, 102] on icon "Edit" at bounding box center [213, 105] width 13 height 13
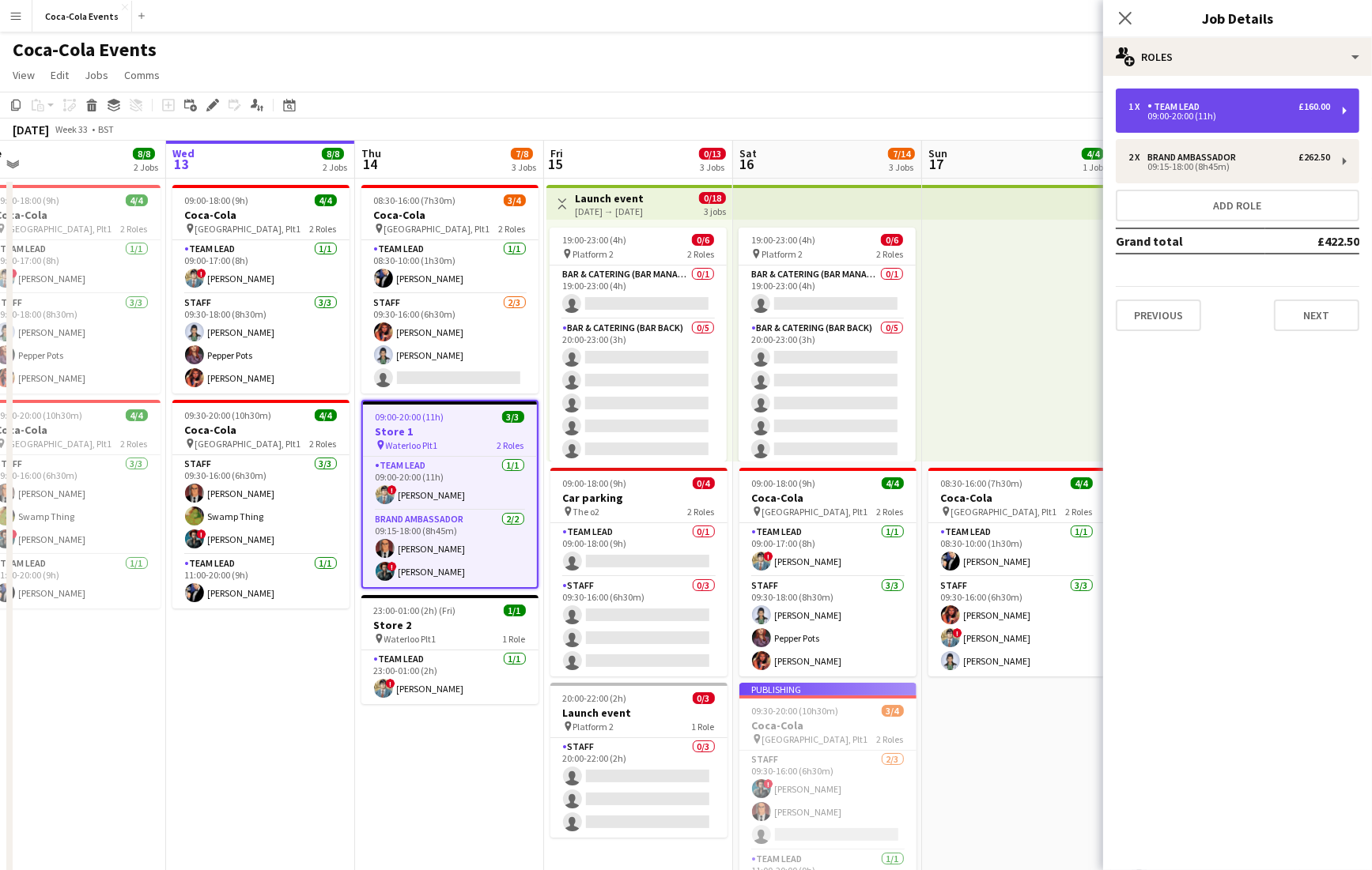
click at [1217, 117] on div "09:00-20:00 (11h)" at bounding box center [1229, 116] width 202 height 8
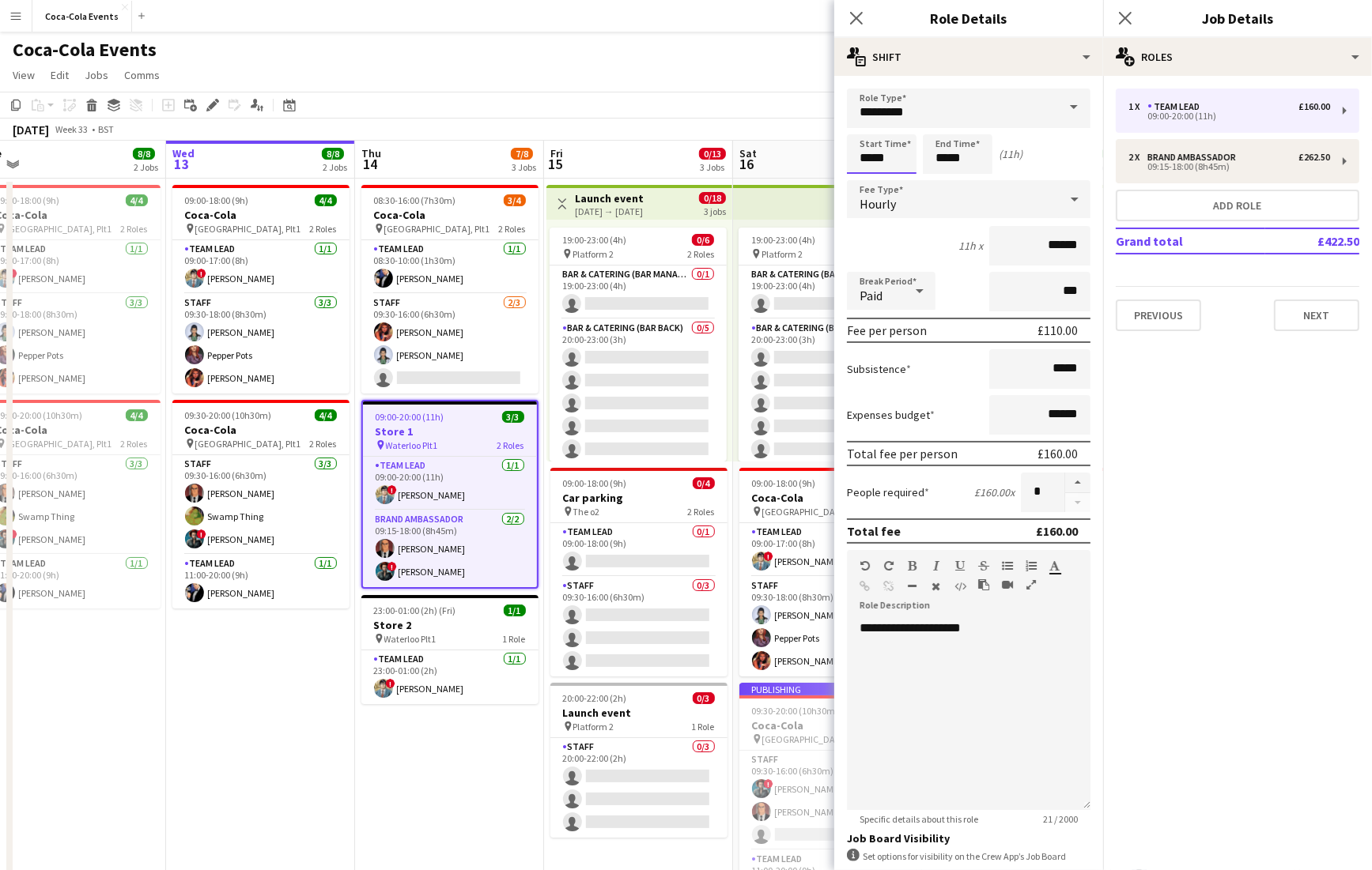
click at [872, 163] on input "*****" at bounding box center [881, 154] width 70 height 40
click at [871, 180] on div at bounding box center [866, 181] width 32 height 15
type input "*****"
click at [871, 180] on div at bounding box center [866, 181] width 32 height 15
click at [689, 106] on app-toolbar "Copy Paste Paste Command V Paste with crew Command Shift V Paste linked Job [GE…" at bounding box center [686, 105] width 1372 height 27
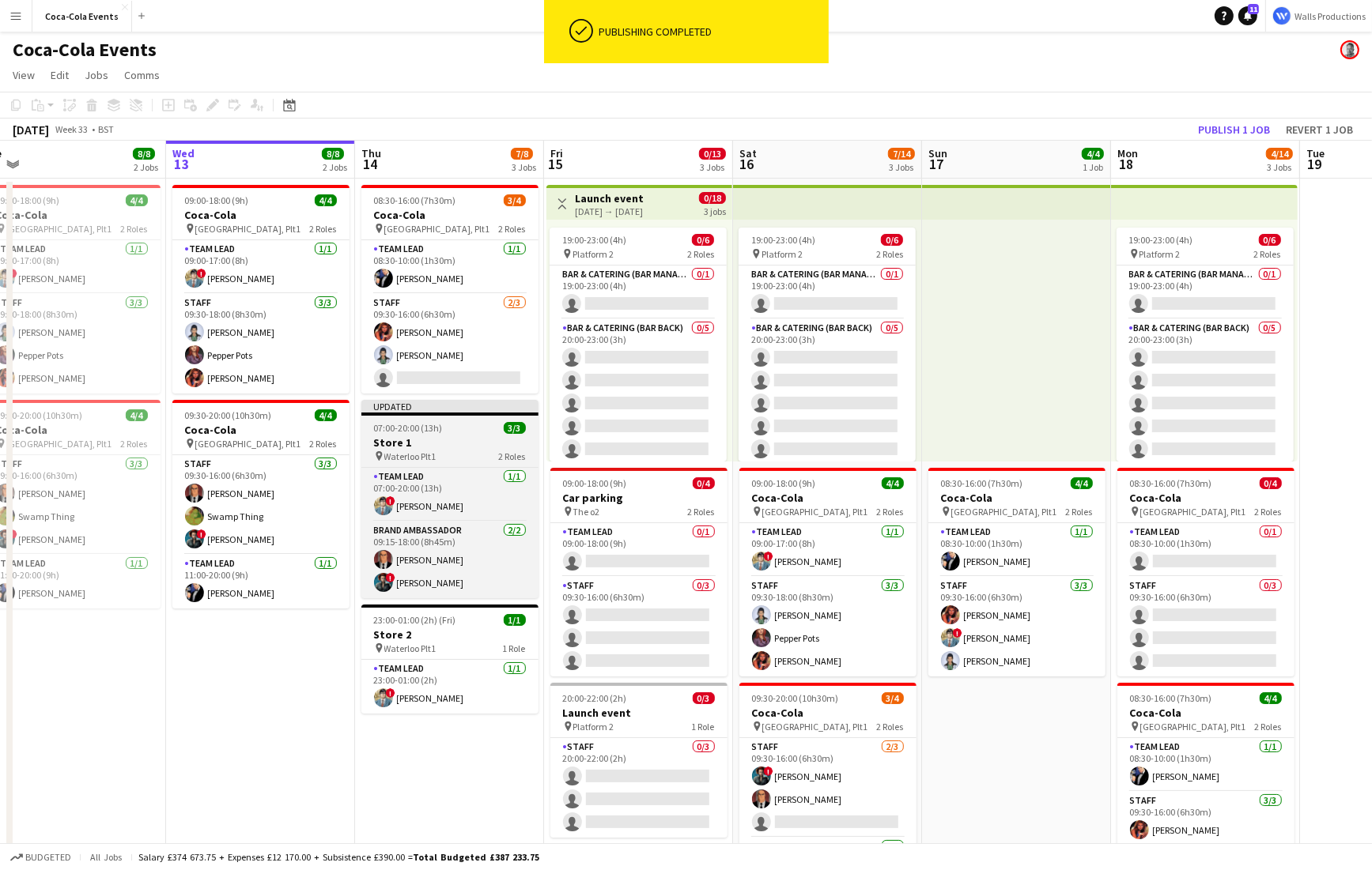
click at [428, 439] on h3 "Store 1" at bounding box center [450, 443] width 177 height 14
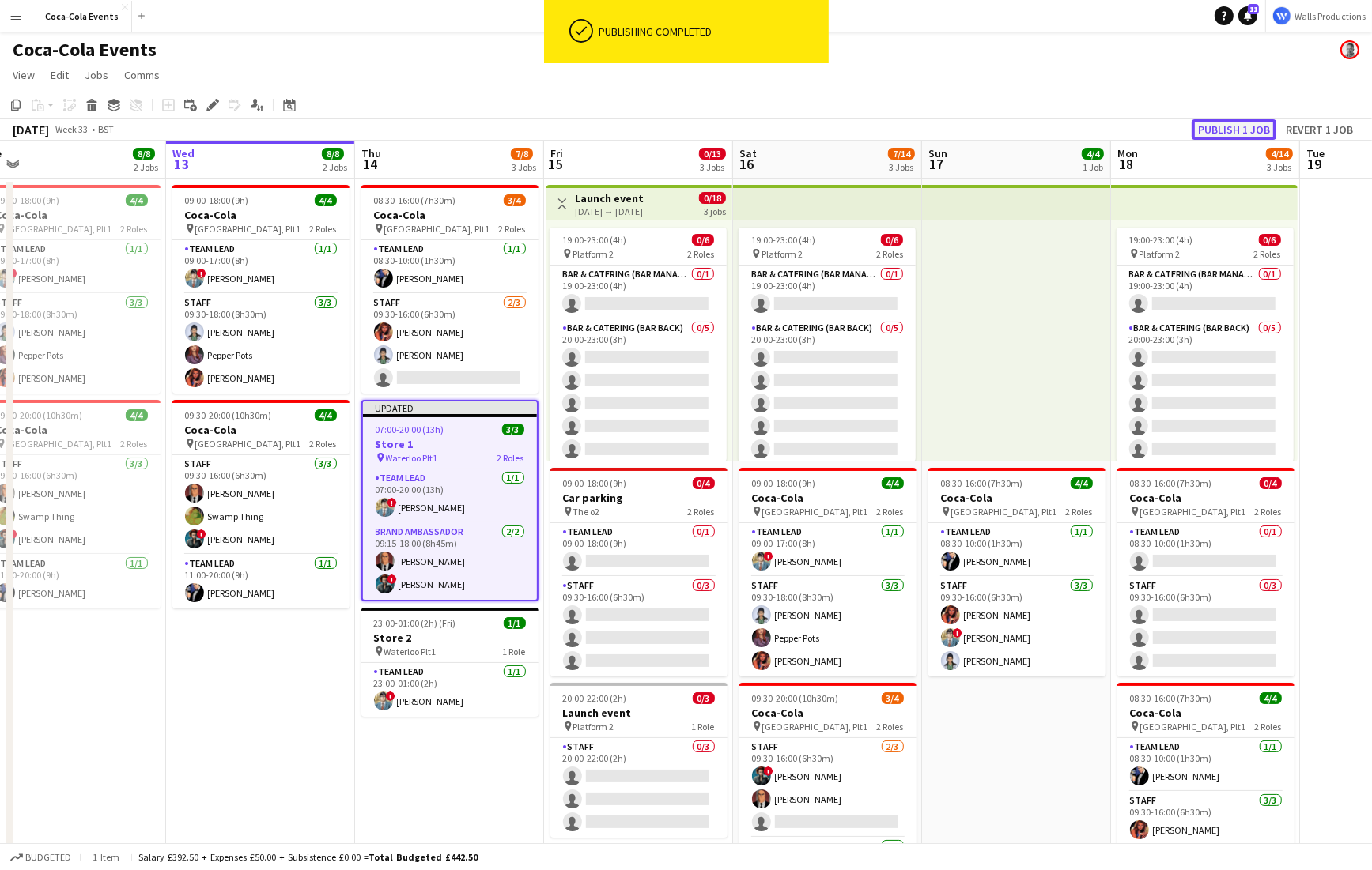
click at [1211, 129] on button "Publish 1 job" at bounding box center [1233, 129] width 84 height 21
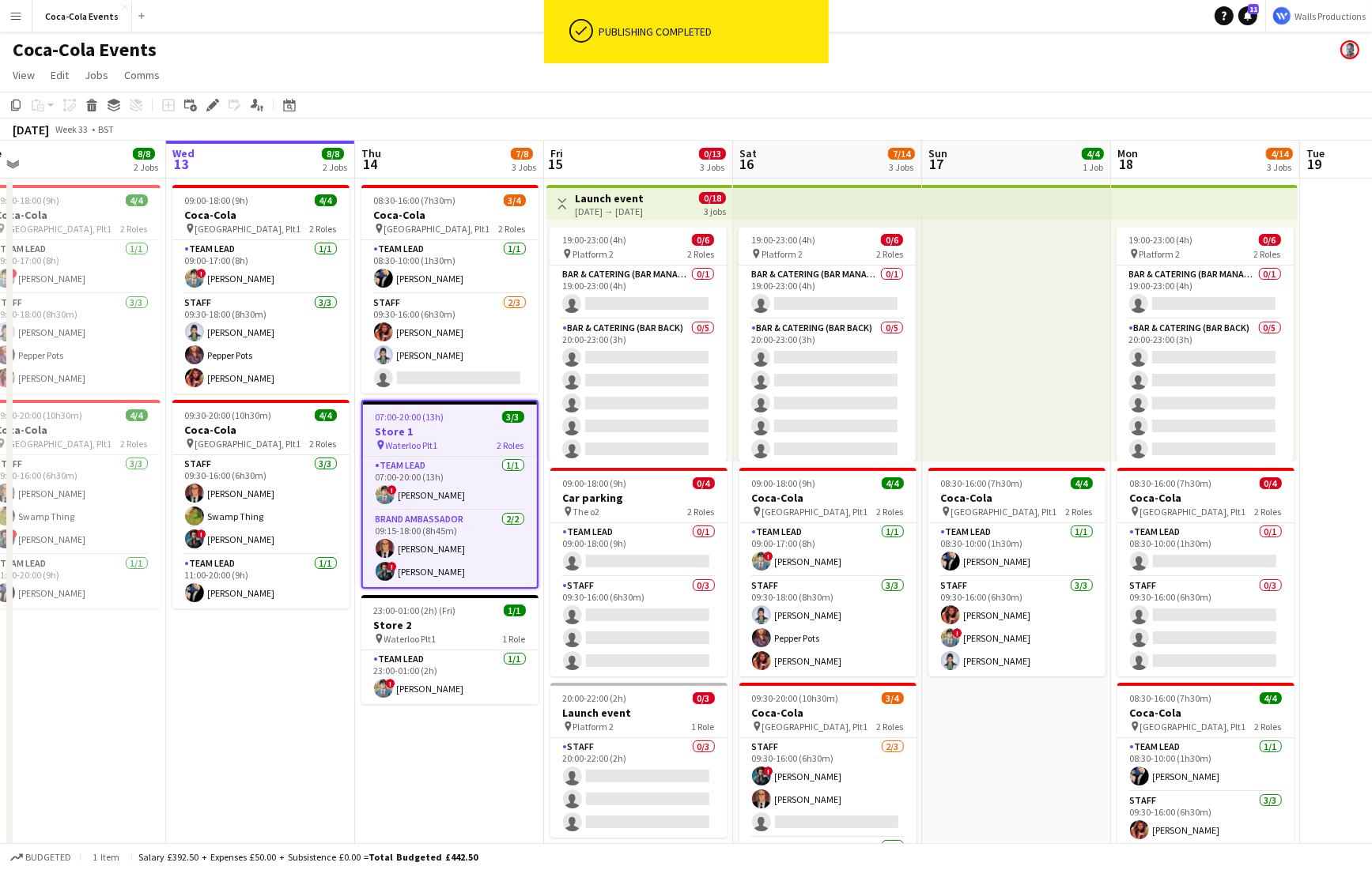
click at [276, 688] on app-date-cell "09:00-18:00 (9h) 4/4 Coca-Cola pin Waterloo, Plt1 2 Roles Team Lead [DATE] 09:0…" at bounding box center [260, 564] width 189 height 772
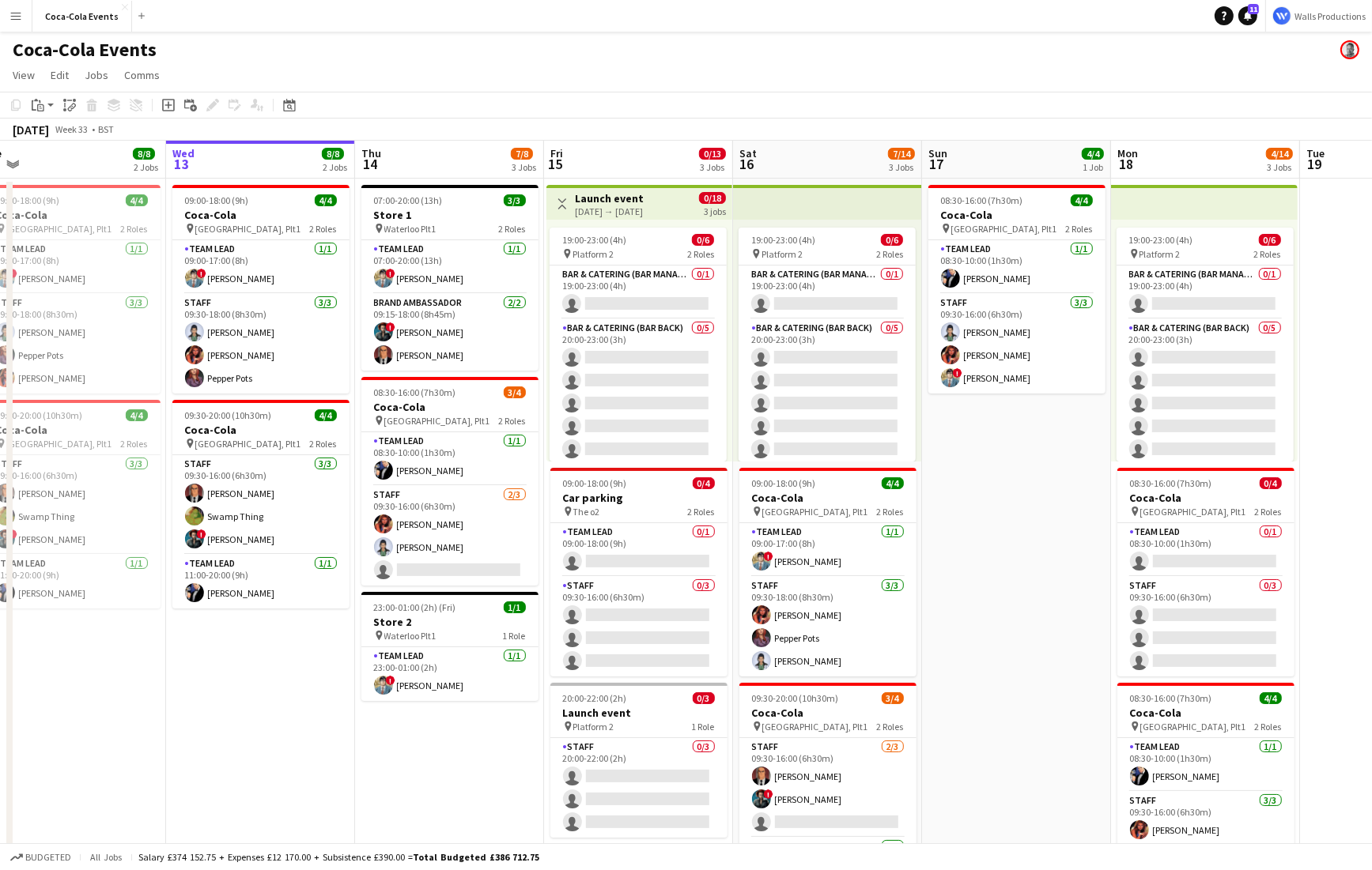
click at [238, 61] on div "Coca-Cola Events" at bounding box center [686, 46] width 1372 height 30
click at [11, 15] on app-icon "Menu" at bounding box center [15, 15] width 13 height 13
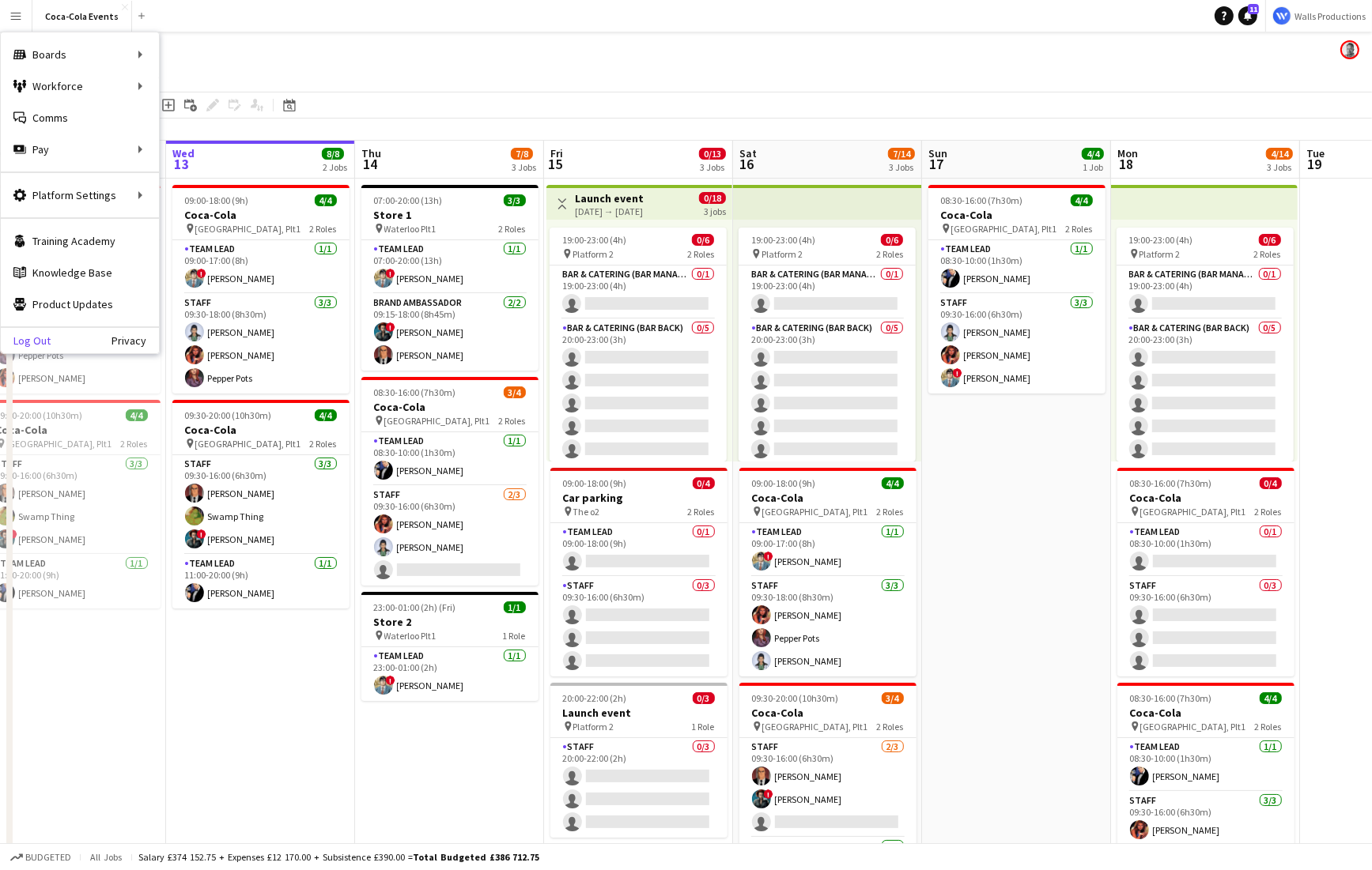
click at [34, 340] on link "Log Out" at bounding box center [25, 340] width 50 height 13
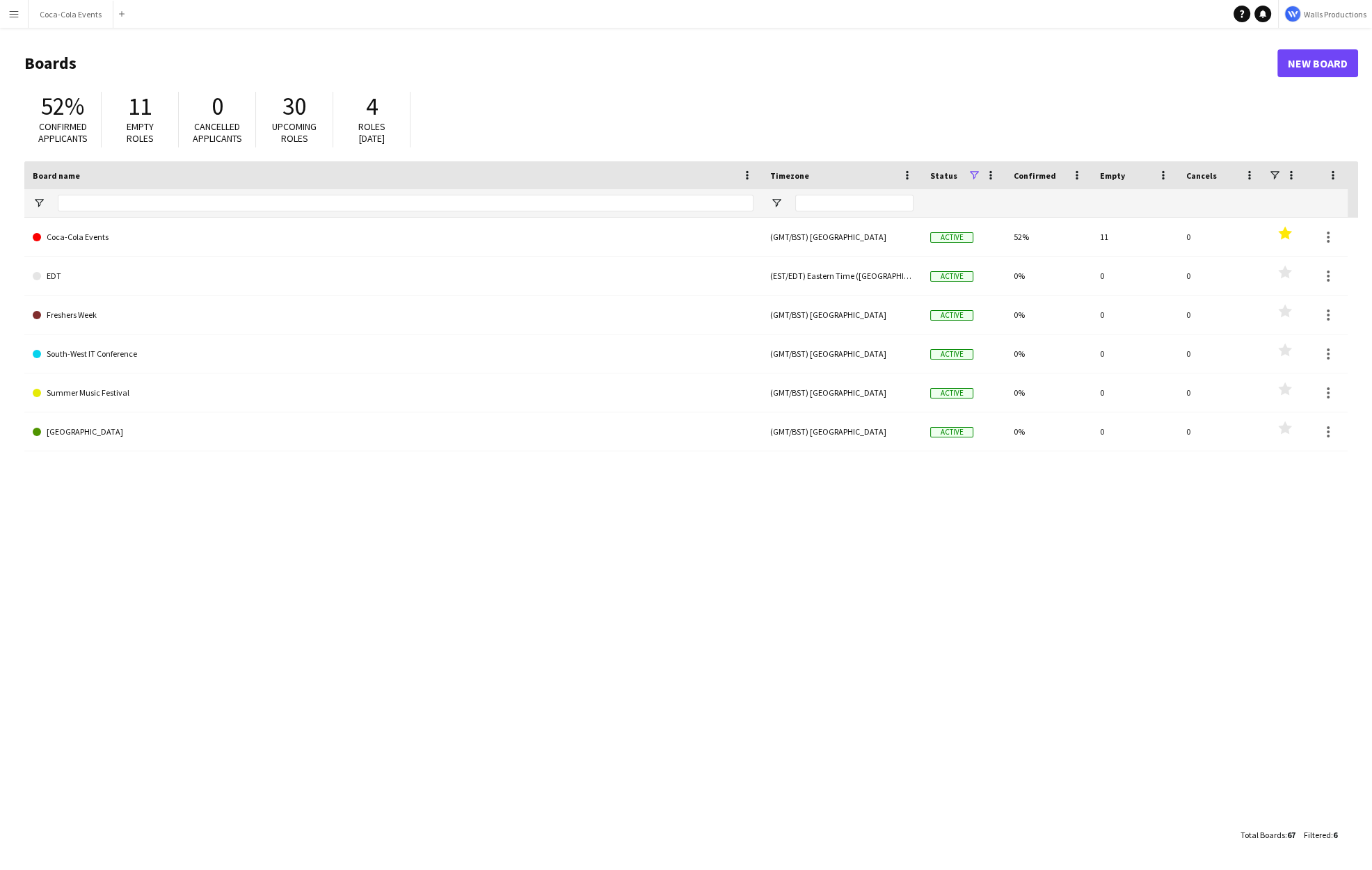
click at [10, 11] on app-icon "Menu" at bounding box center [14, 14] width 11 height 11
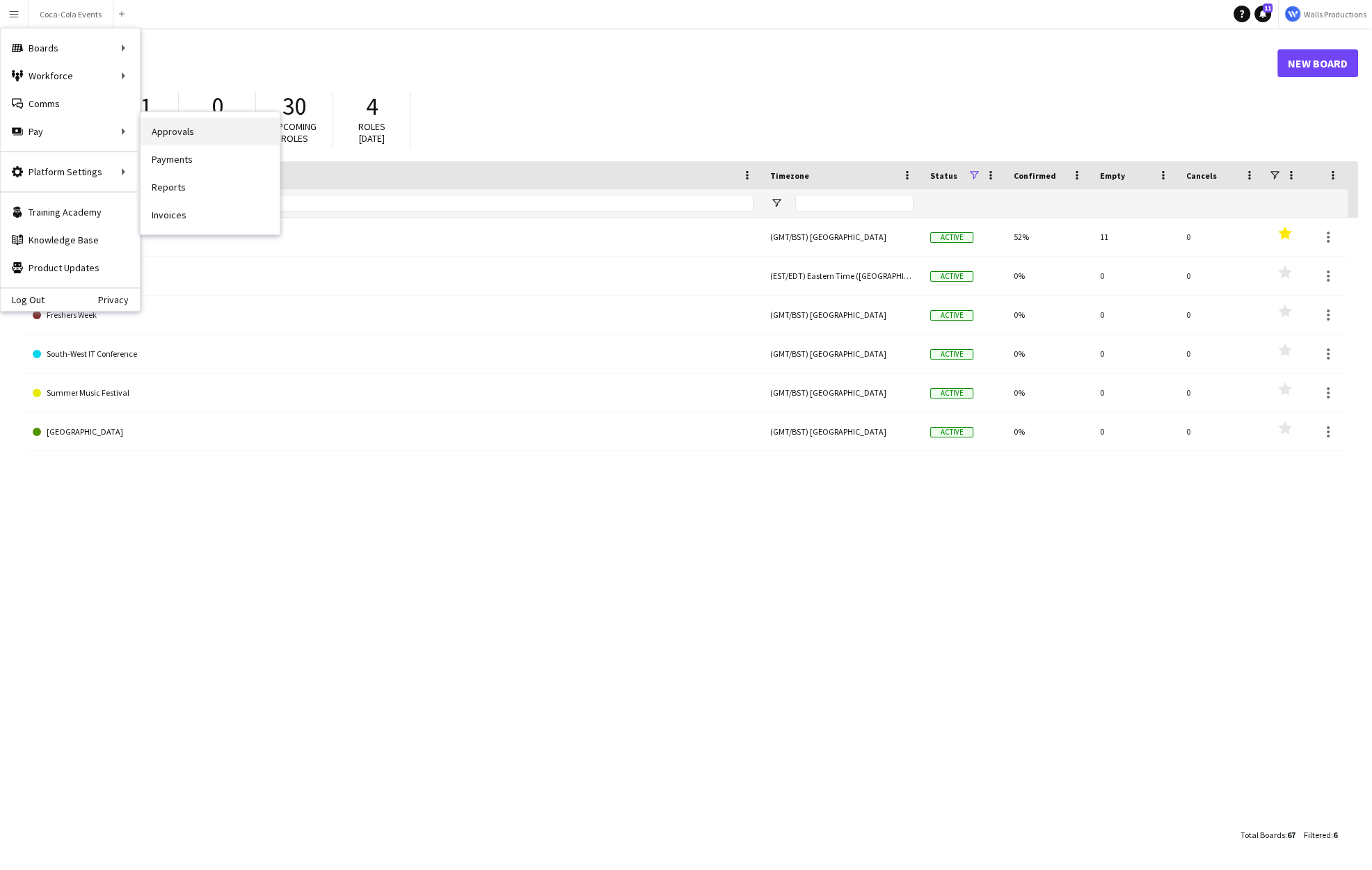
click at [194, 139] on link "Approvals" at bounding box center [210, 131] width 139 height 28
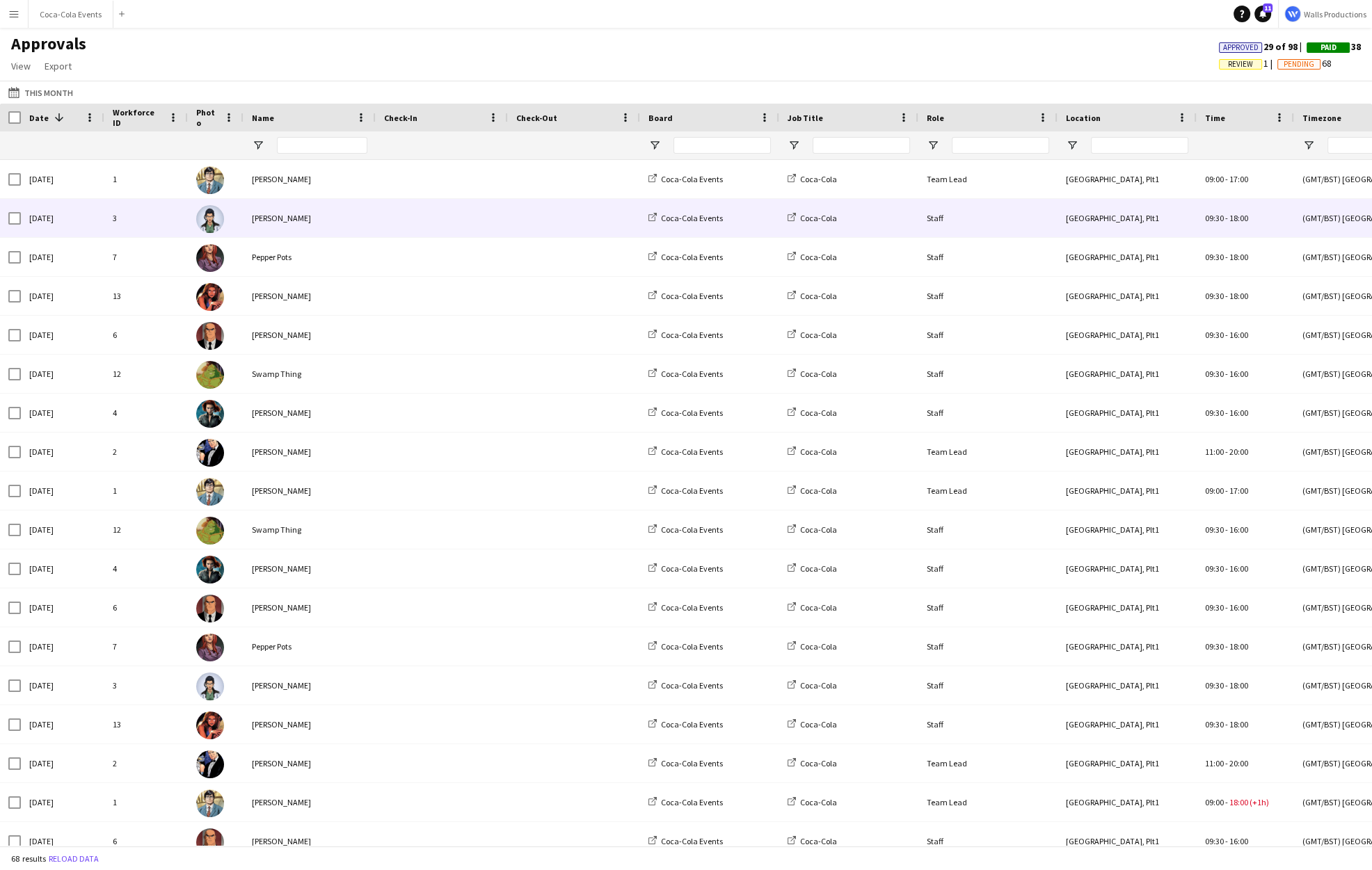
click at [270, 214] on div "[PERSON_NAME]" at bounding box center [310, 218] width 132 height 38
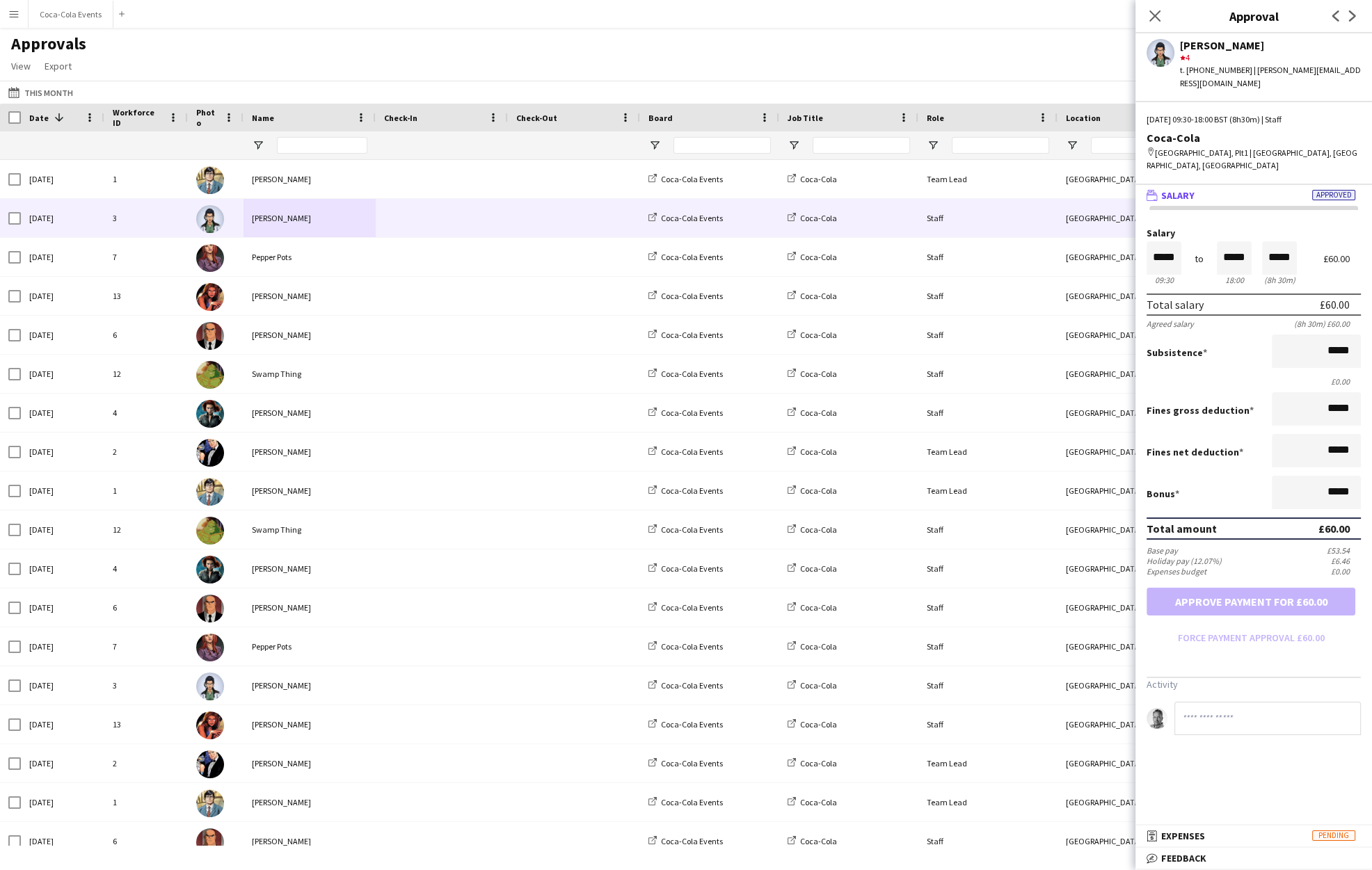
click at [11, 16] on app-icon "Menu" at bounding box center [14, 14] width 11 height 11
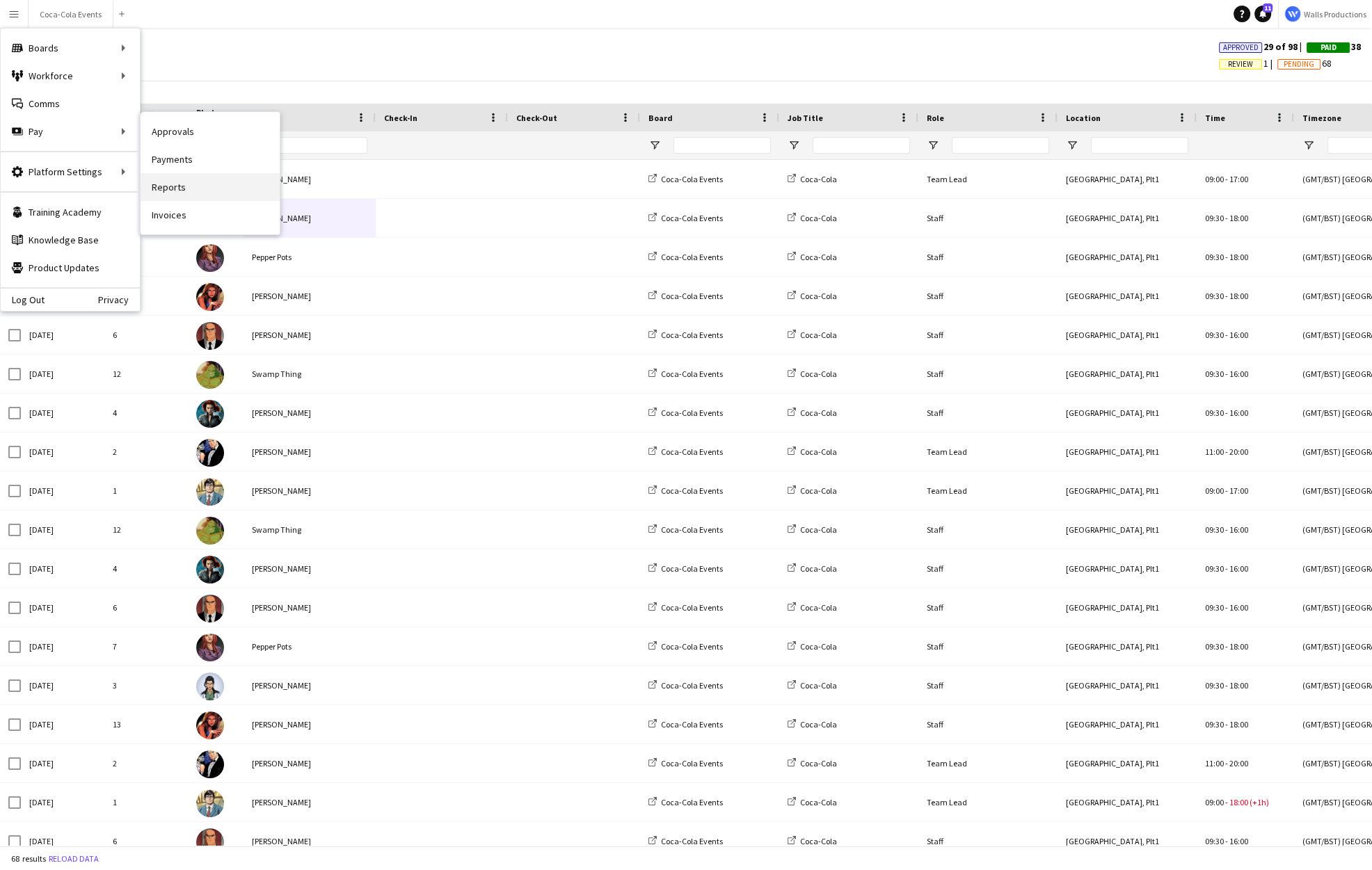
click at [190, 178] on link "Reports" at bounding box center [210, 186] width 139 height 28
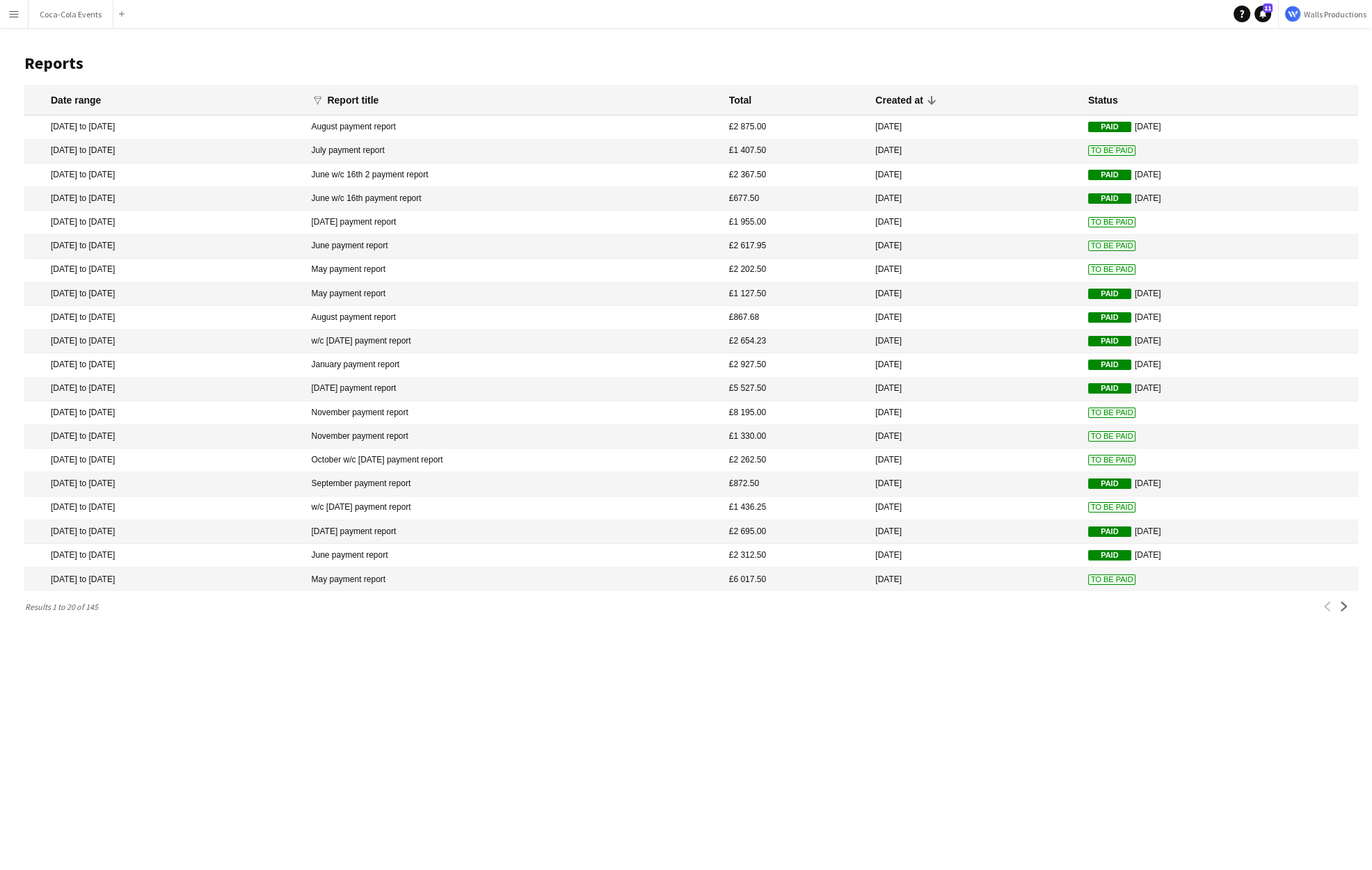
click at [149, 123] on mat-cell "3 Aug 2025 to 8 Aug 2025" at bounding box center [164, 127] width 280 height 24
